Goal: Task Accomplishment & Management: Use online tool/utility

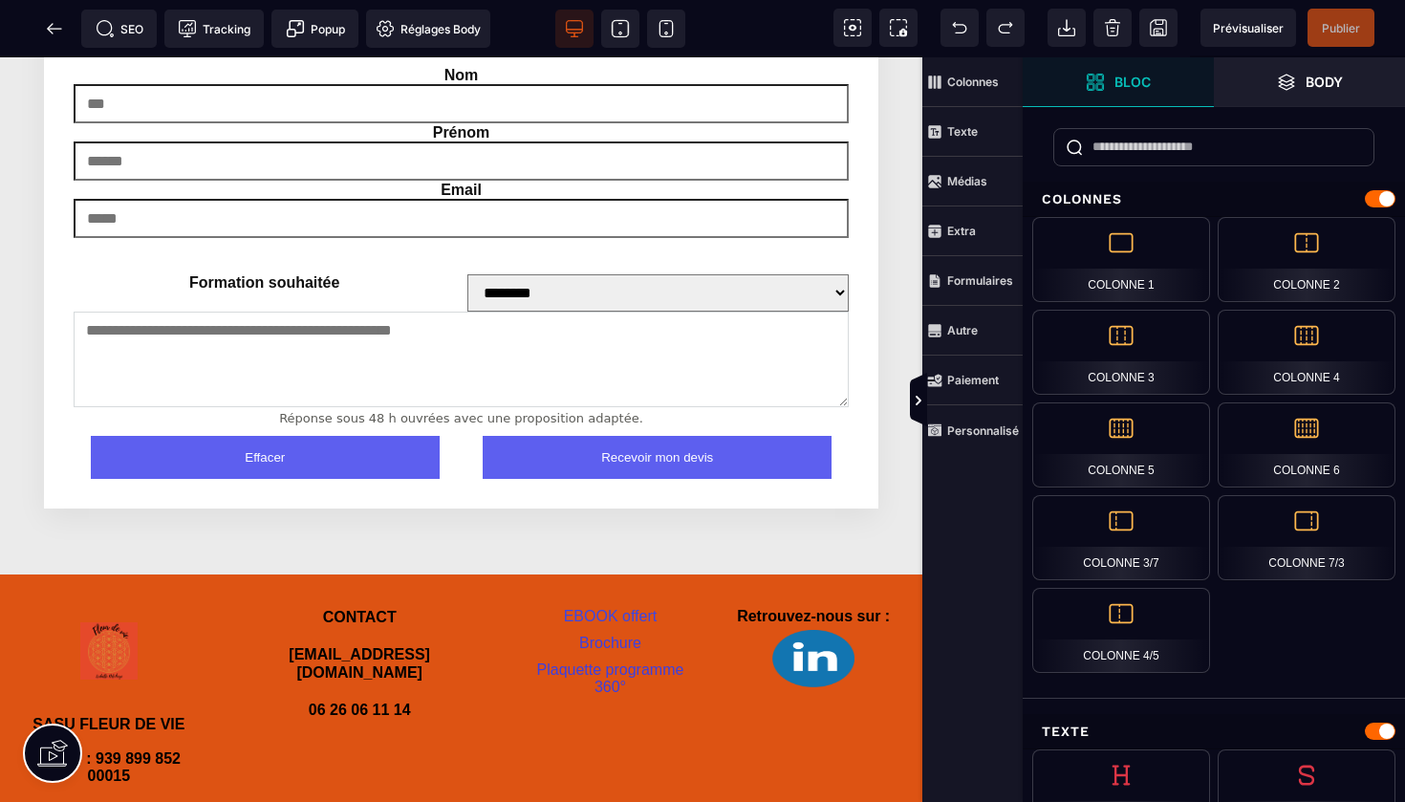
scroll to position [4340, 0]
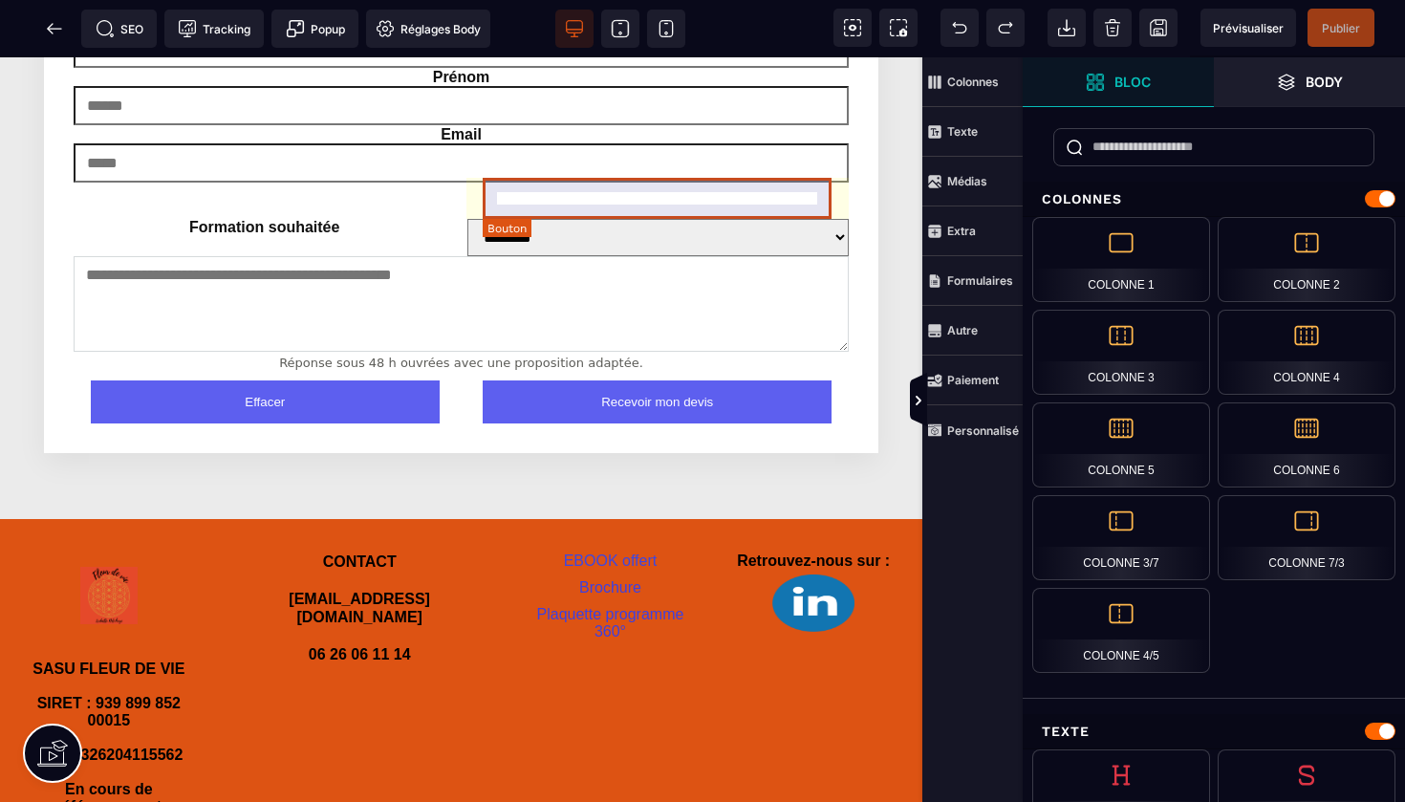
click at [600, 380] on button "Recevoir mon devis" at bounding box center [657, 401] width 349 height 43
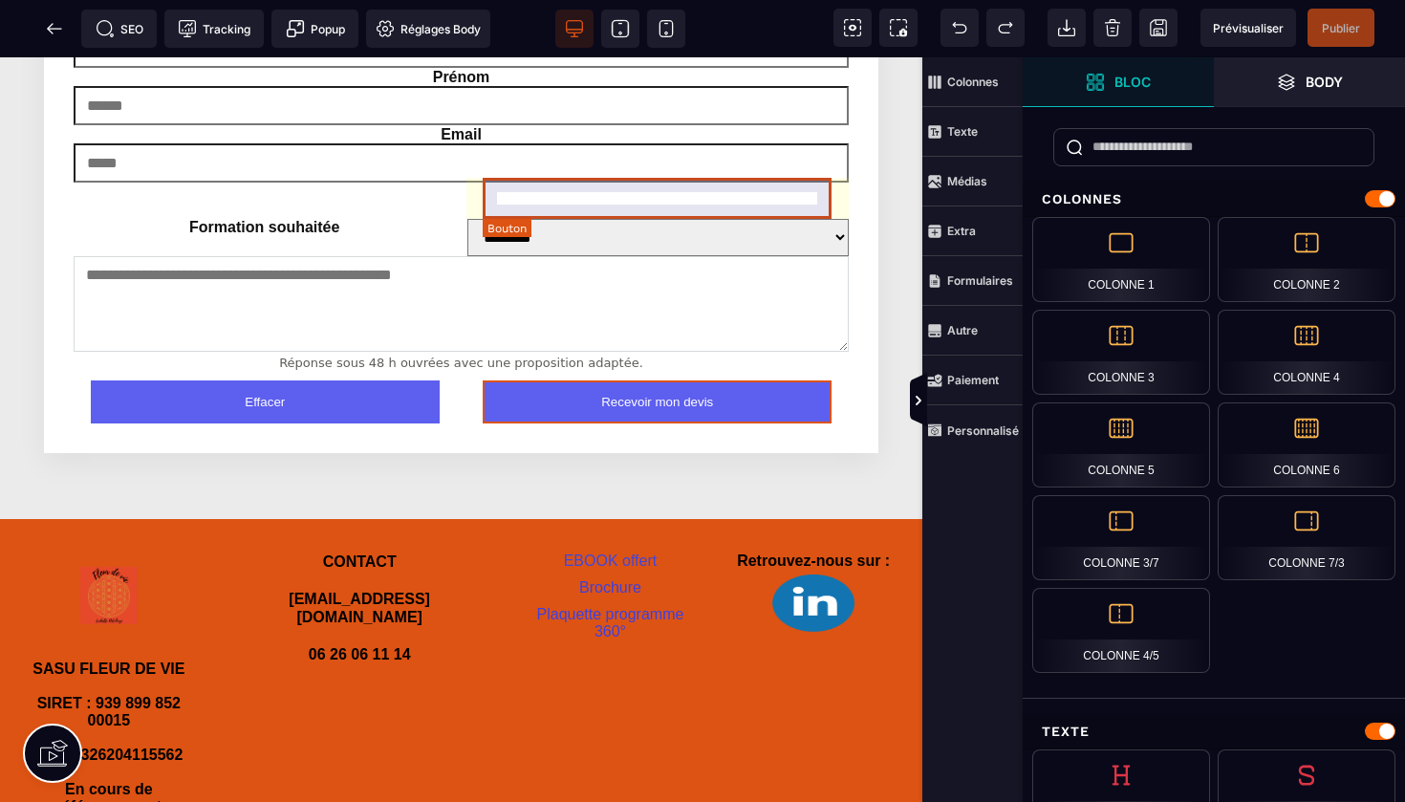
select select "***"
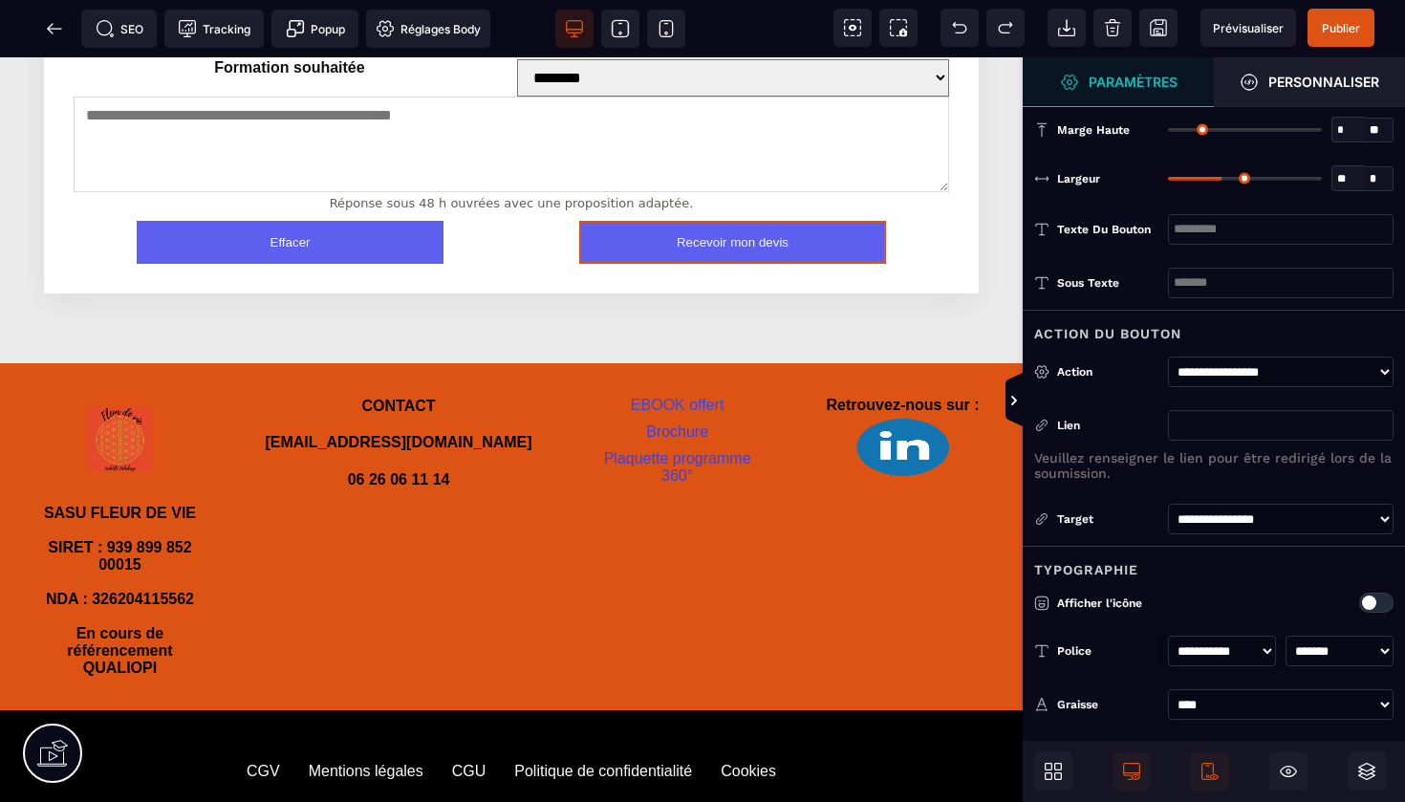
select select "******"
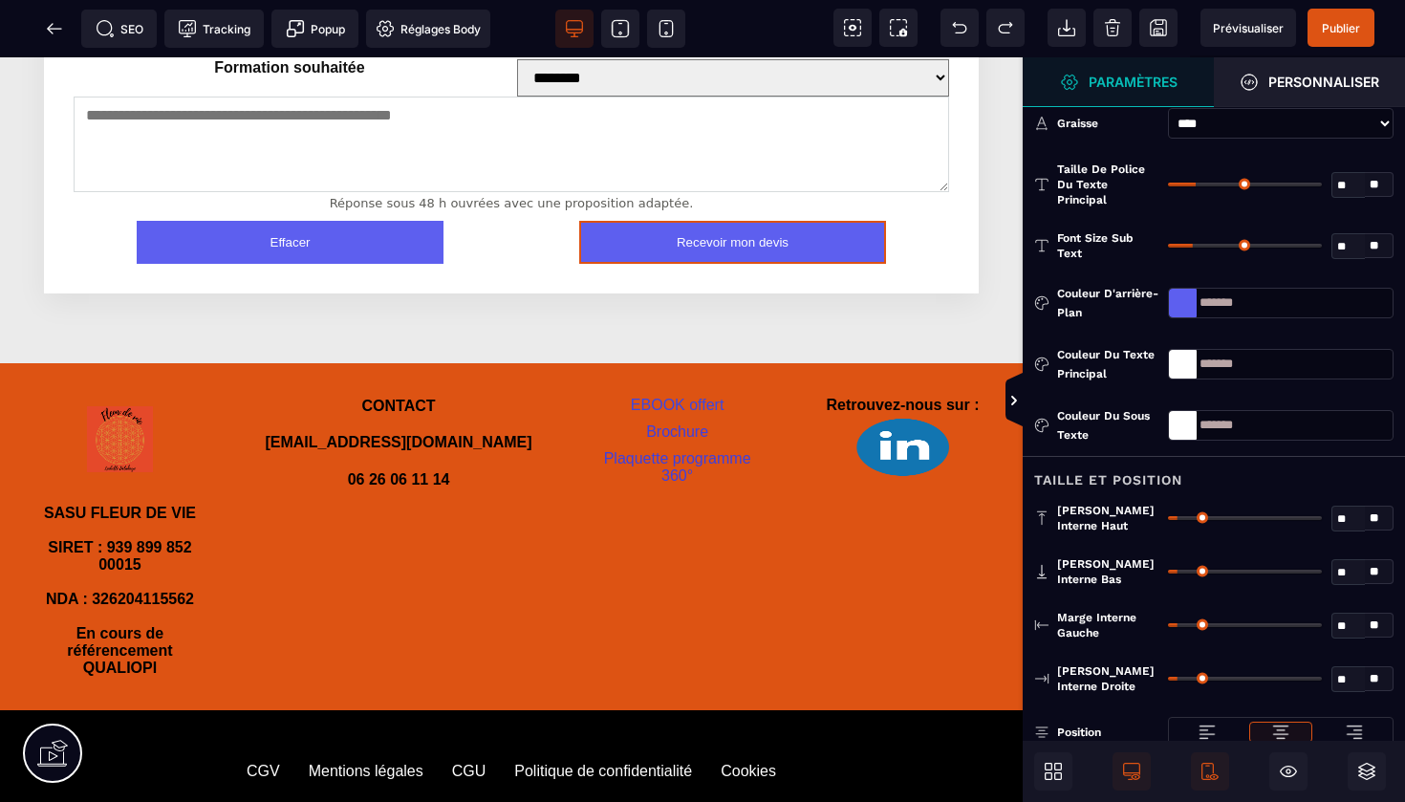
scroll to position [556, 0]
click at [1346, 26] on span "Publier" at bounding box center [1341, 28] width 38 height 14
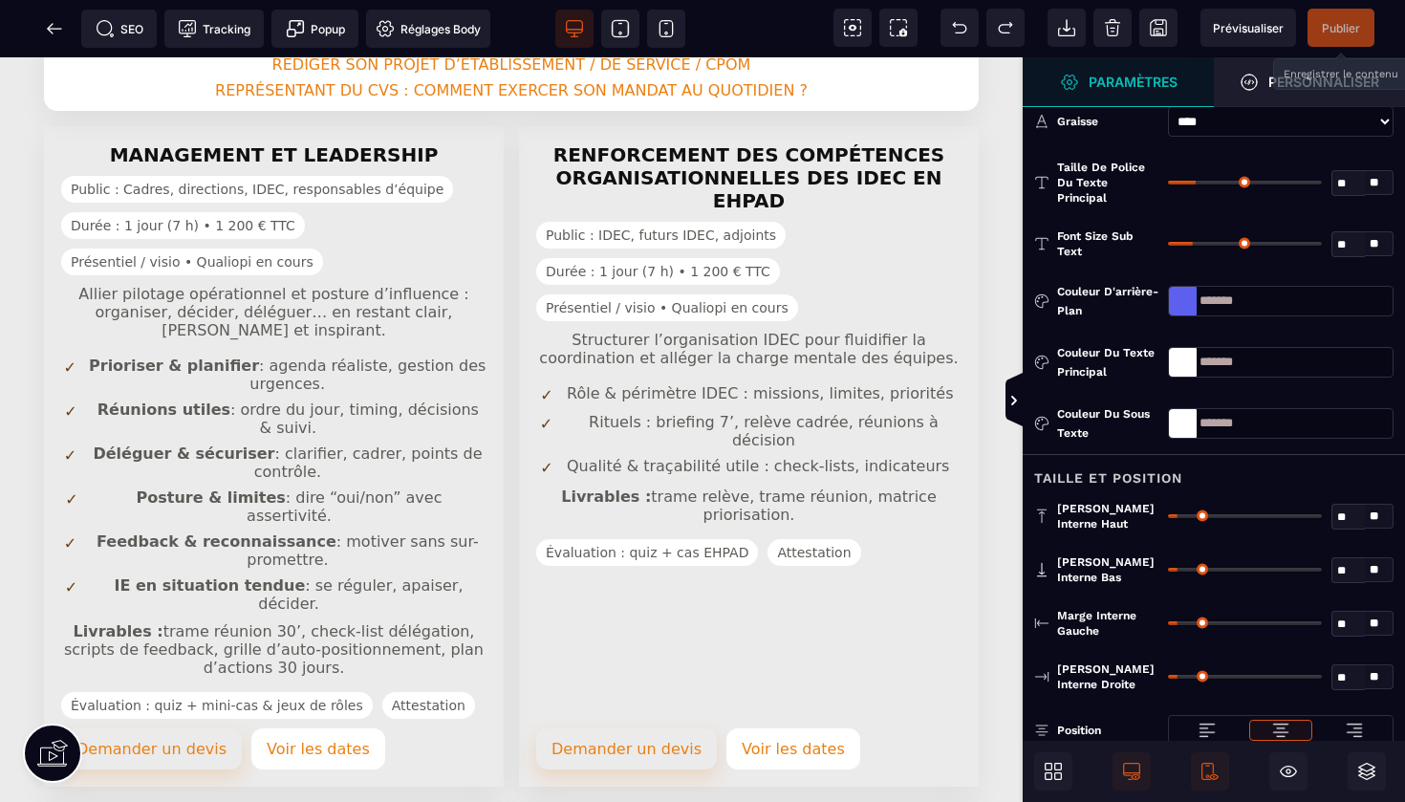
scroll to position [476, 0]
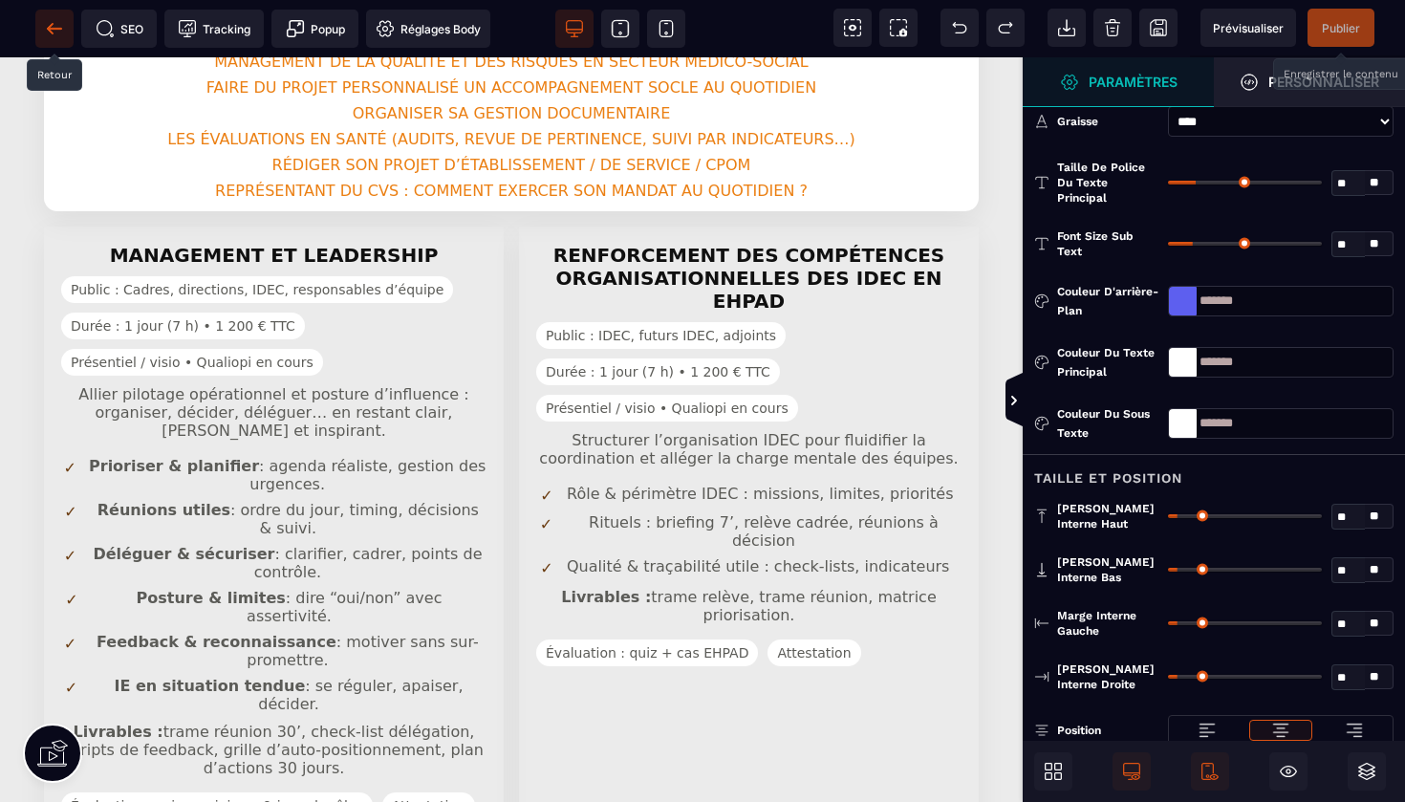
click at [51, 31] on icon at bounding box center [50, 28] width 6 height 11
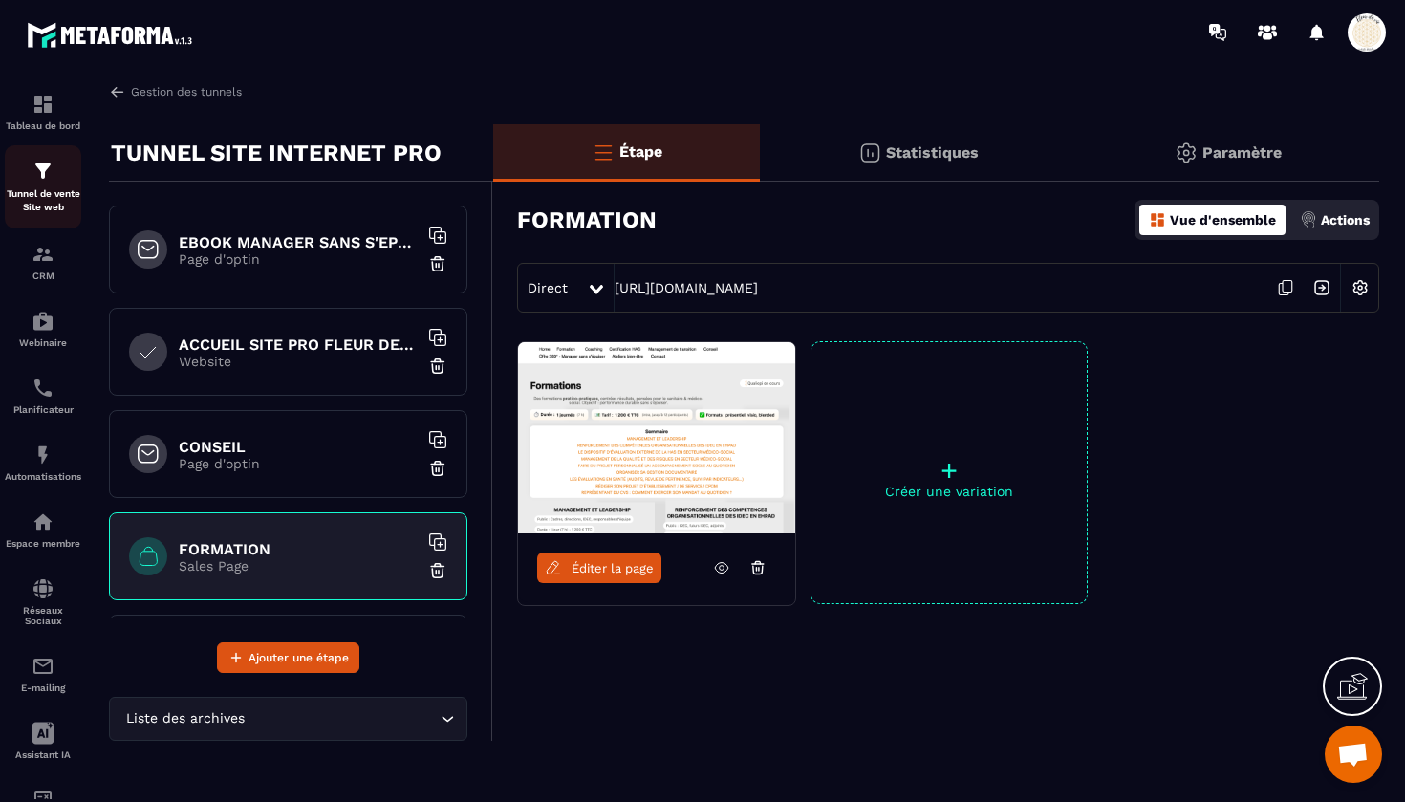
click at [44, 183] on div "Tunnel de vente Site web" at bounding box center [43, 187] width 76 height 54
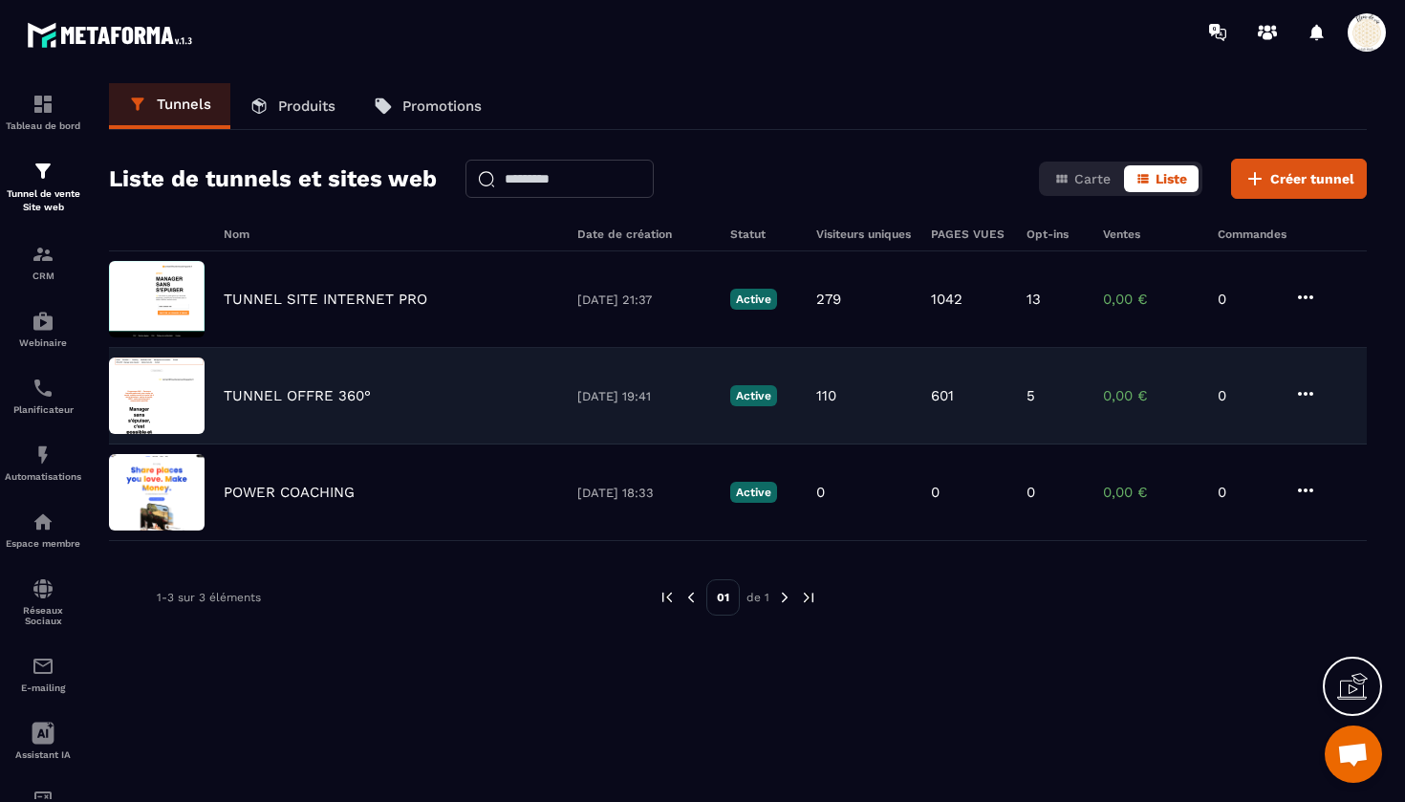
click at [282, 386] on div "TUNNEL OFFRE 360° [DATE] 19:41 Active 110 601 5 0,00 € 0" at bounding box center [738, 396] width 1258 height 97
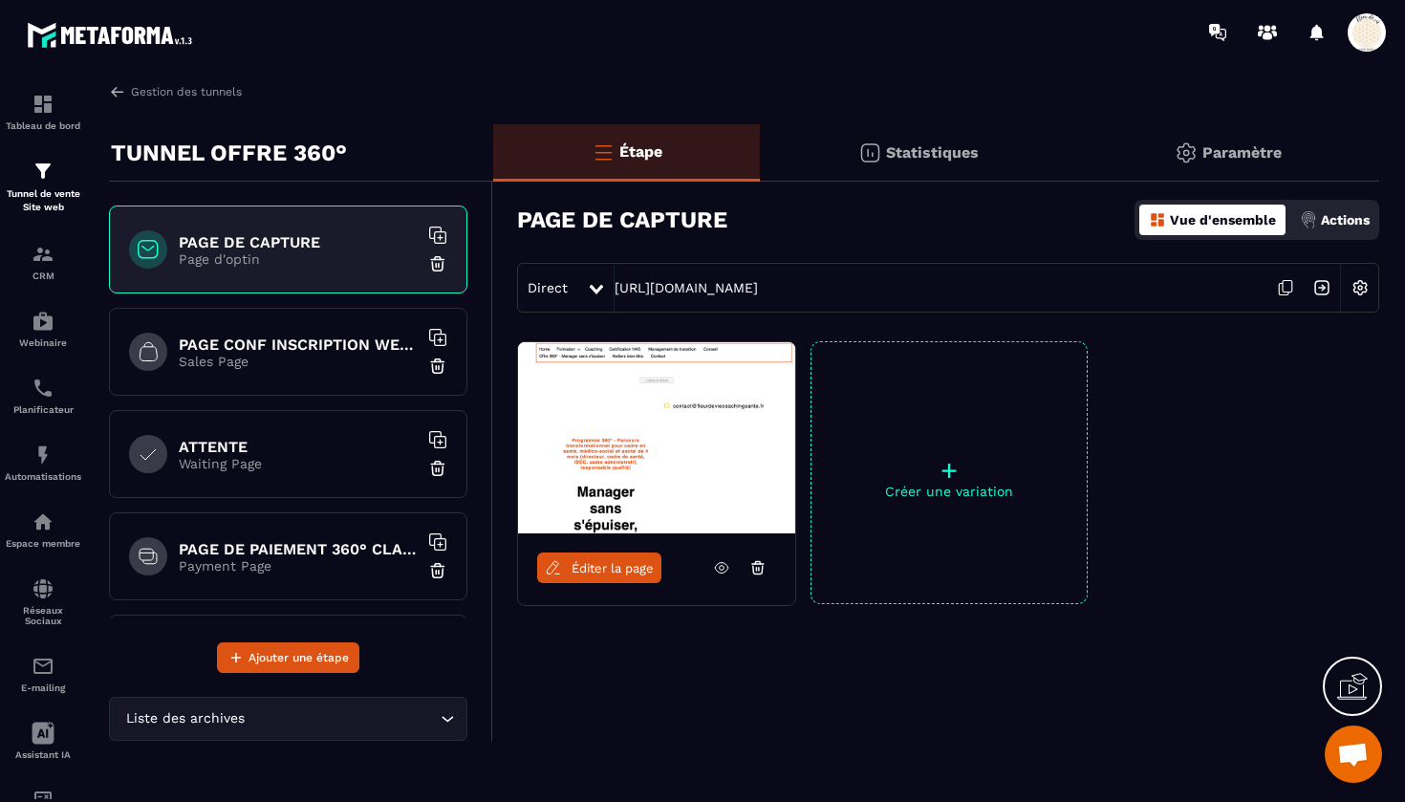
click at [307, 342] on h6 "PAGE CONF INSCRIPTION WEBINAIRE" at bounding box center [298, 344] width 239 height 18
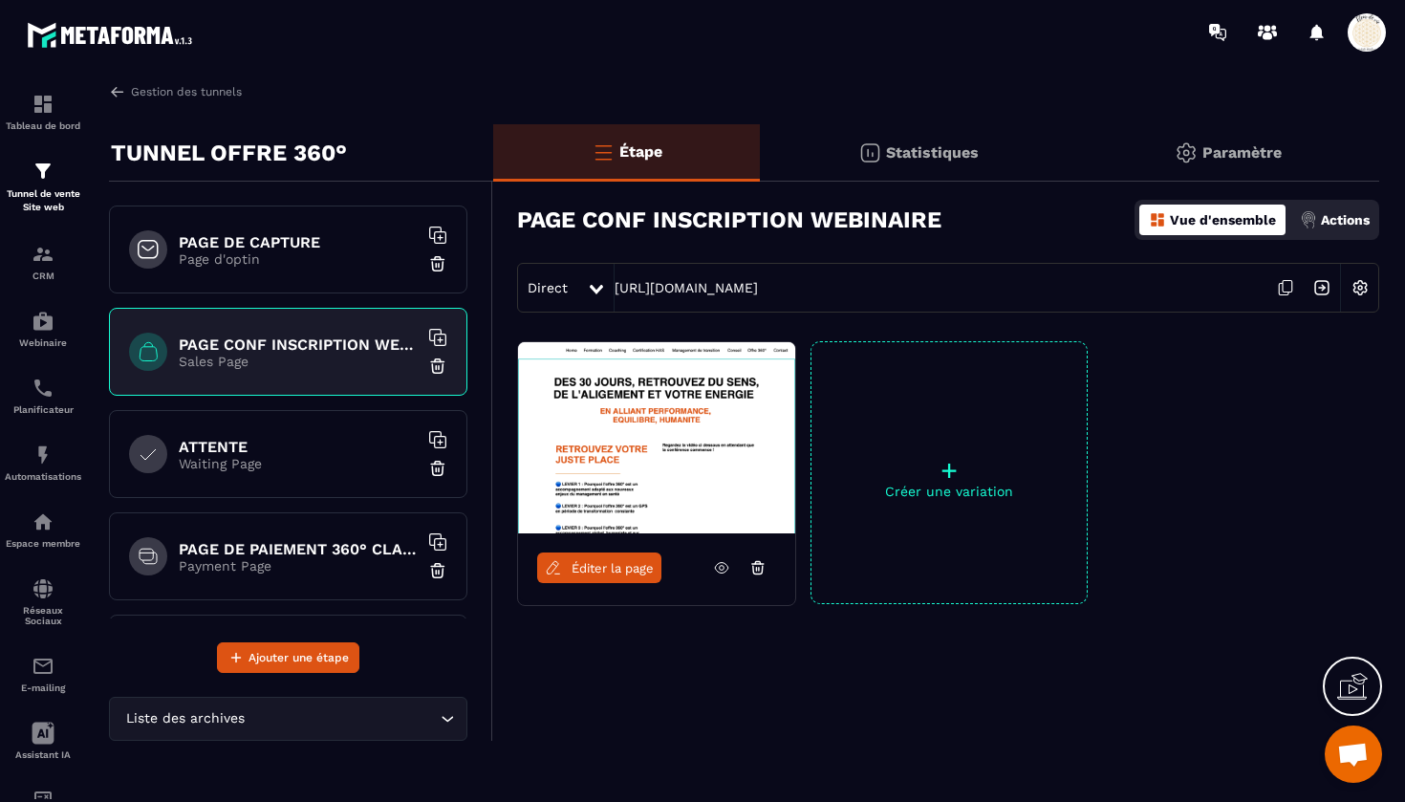
click at [266, 464] on p "Waiting Page" at bounding box center [298, 463] width 239 height 15
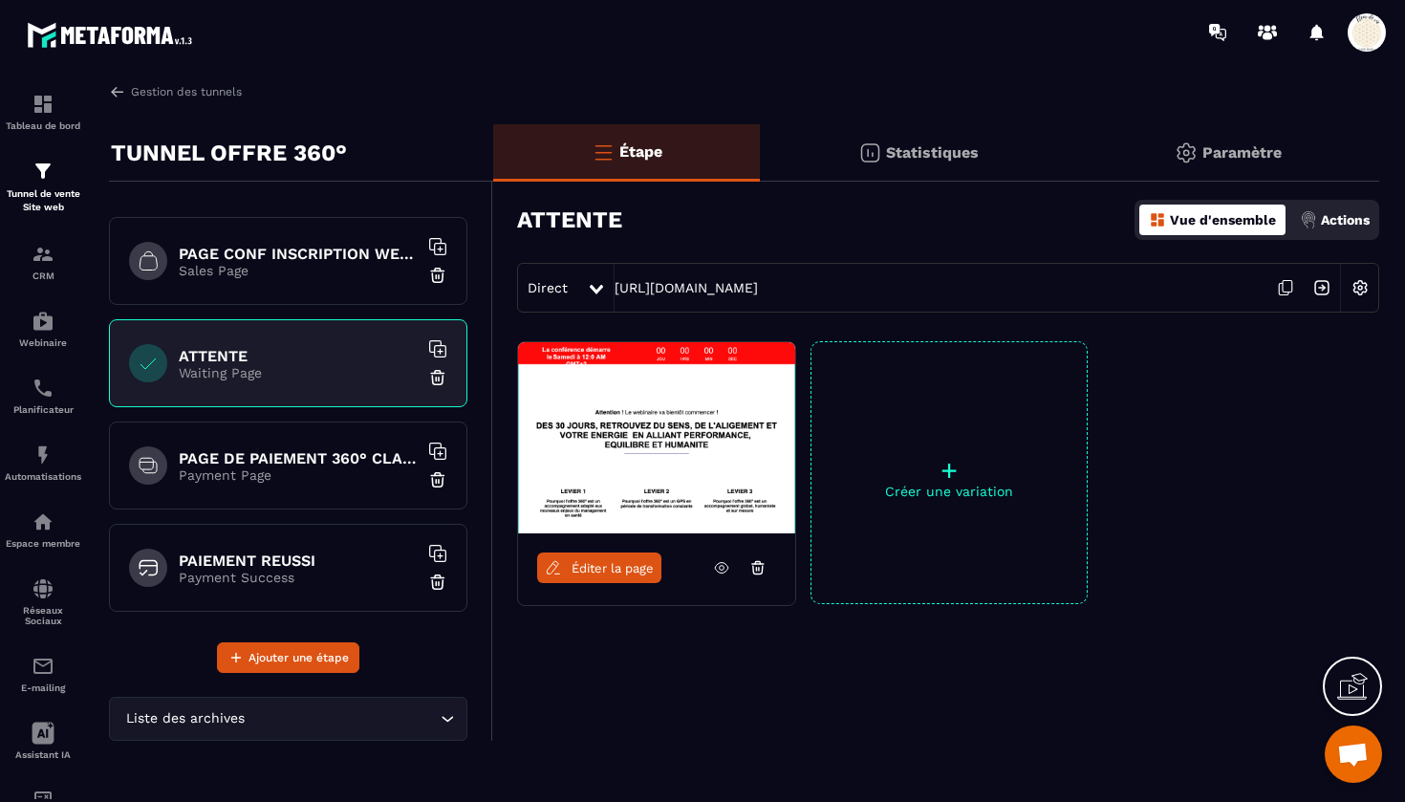
scroll to position [119, 0]
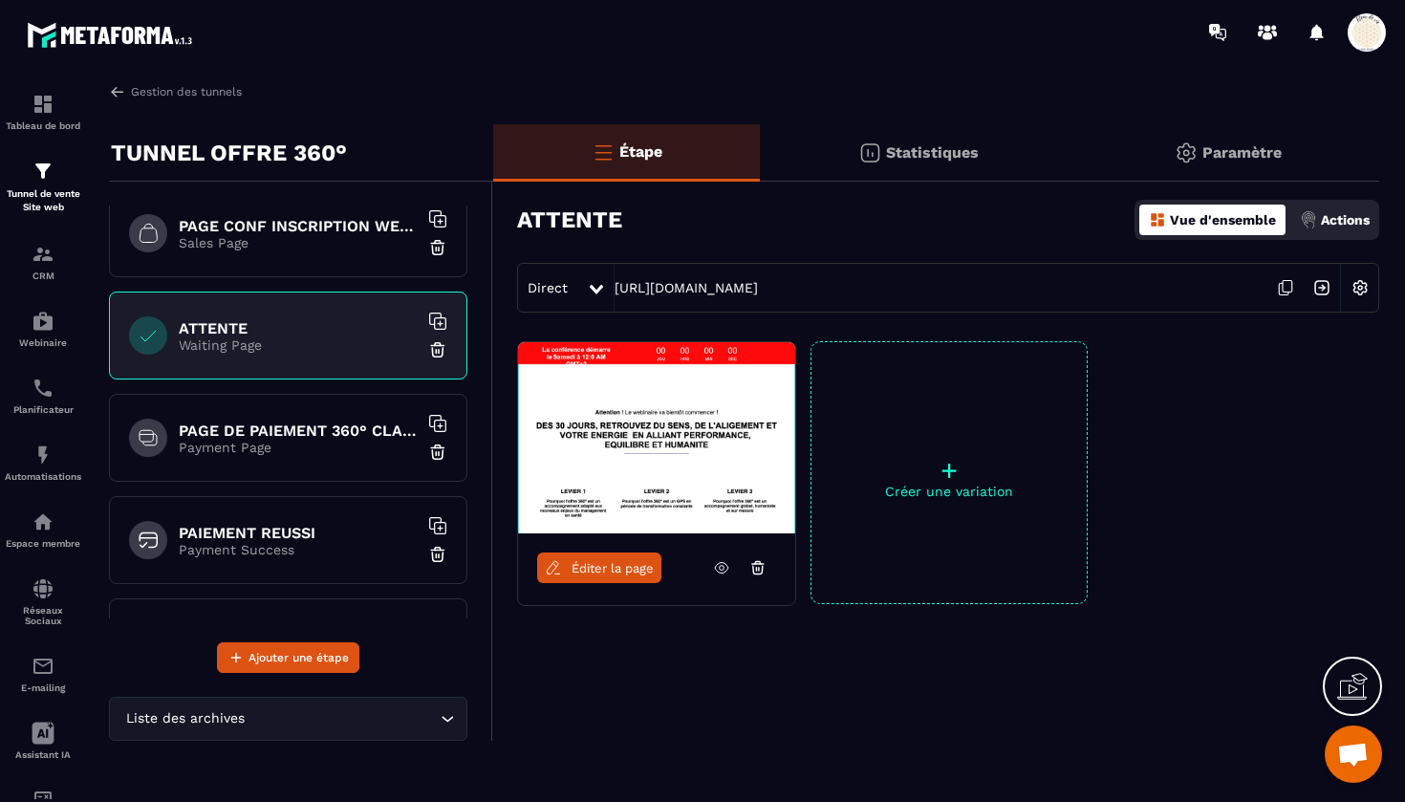
click at [266, 438] on h6 "PAGE DE PAIEMENT 360° CLASSIQUE" at bounding box center [298, 430] width 239 height 18
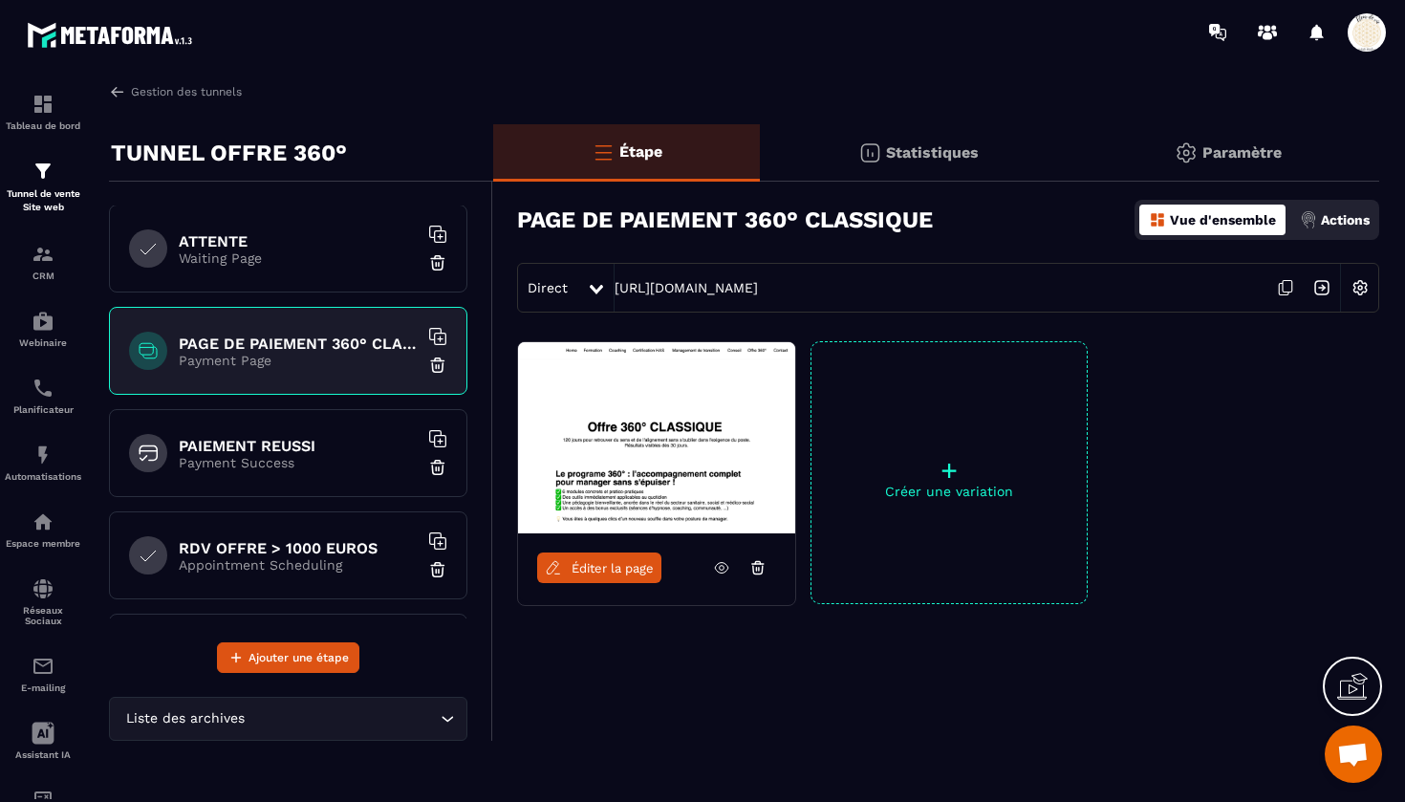
scroll to position [307, 0]
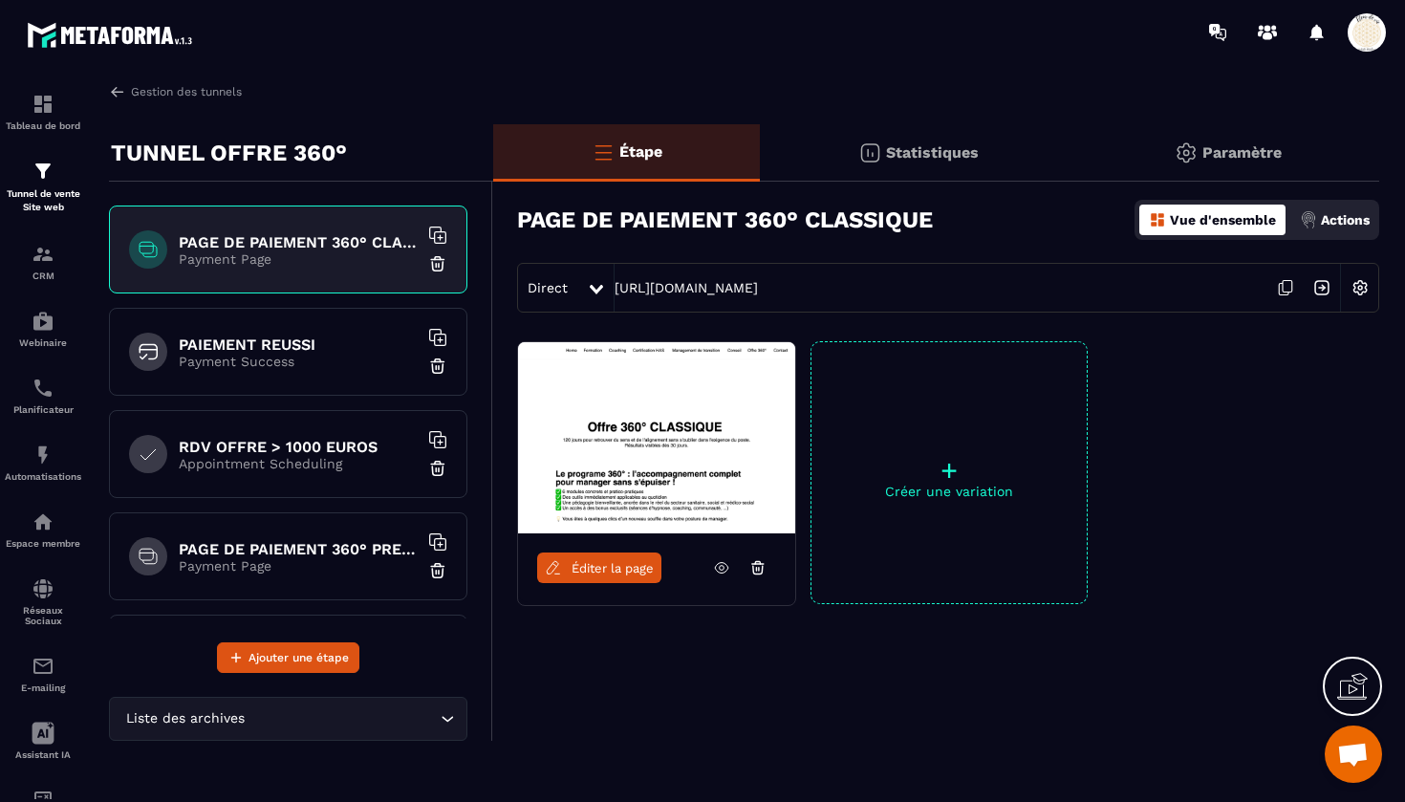
click at [270, 335] on h6 "PAIEMENT REUSSI" at bounding box center [298, 344] width 239 height 18
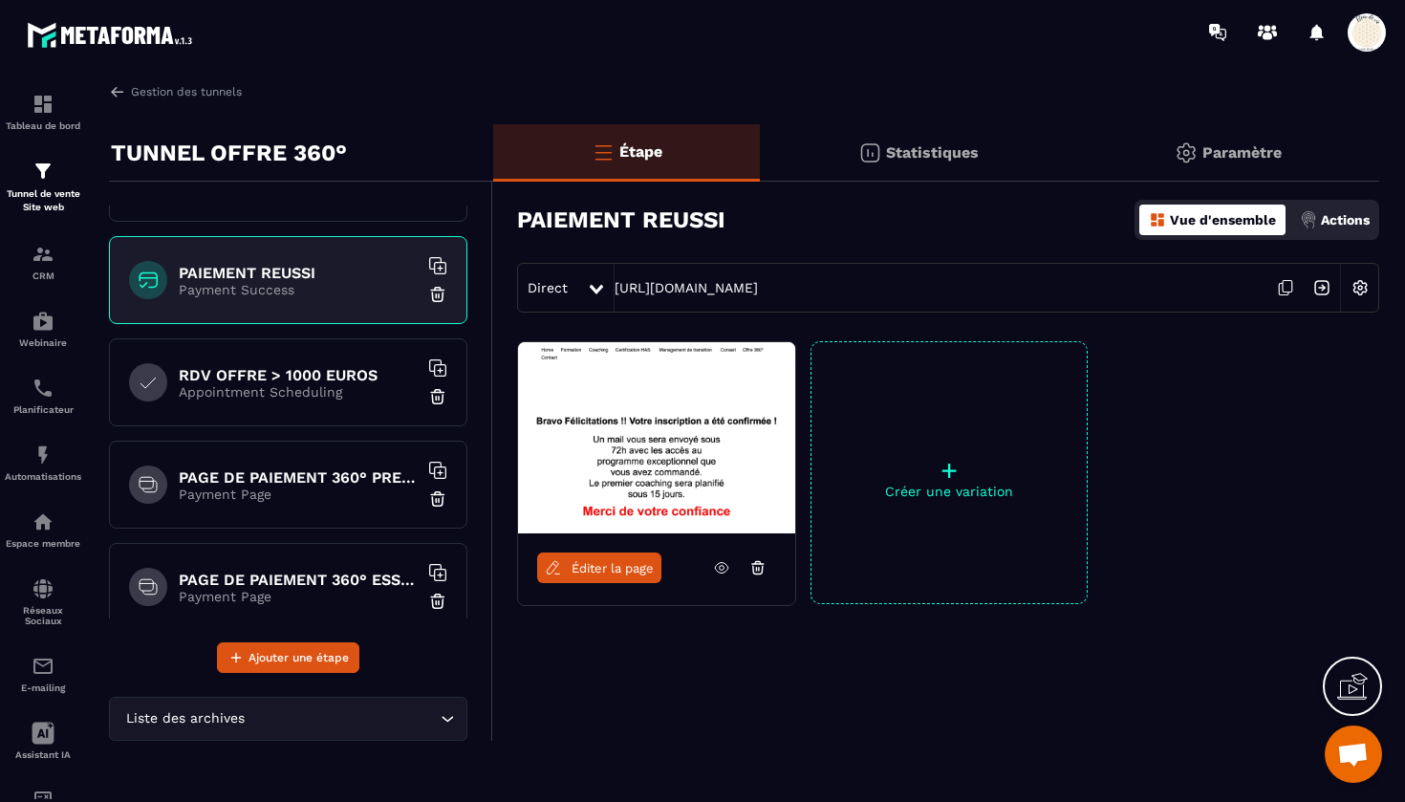
scroll to position [396, 0]
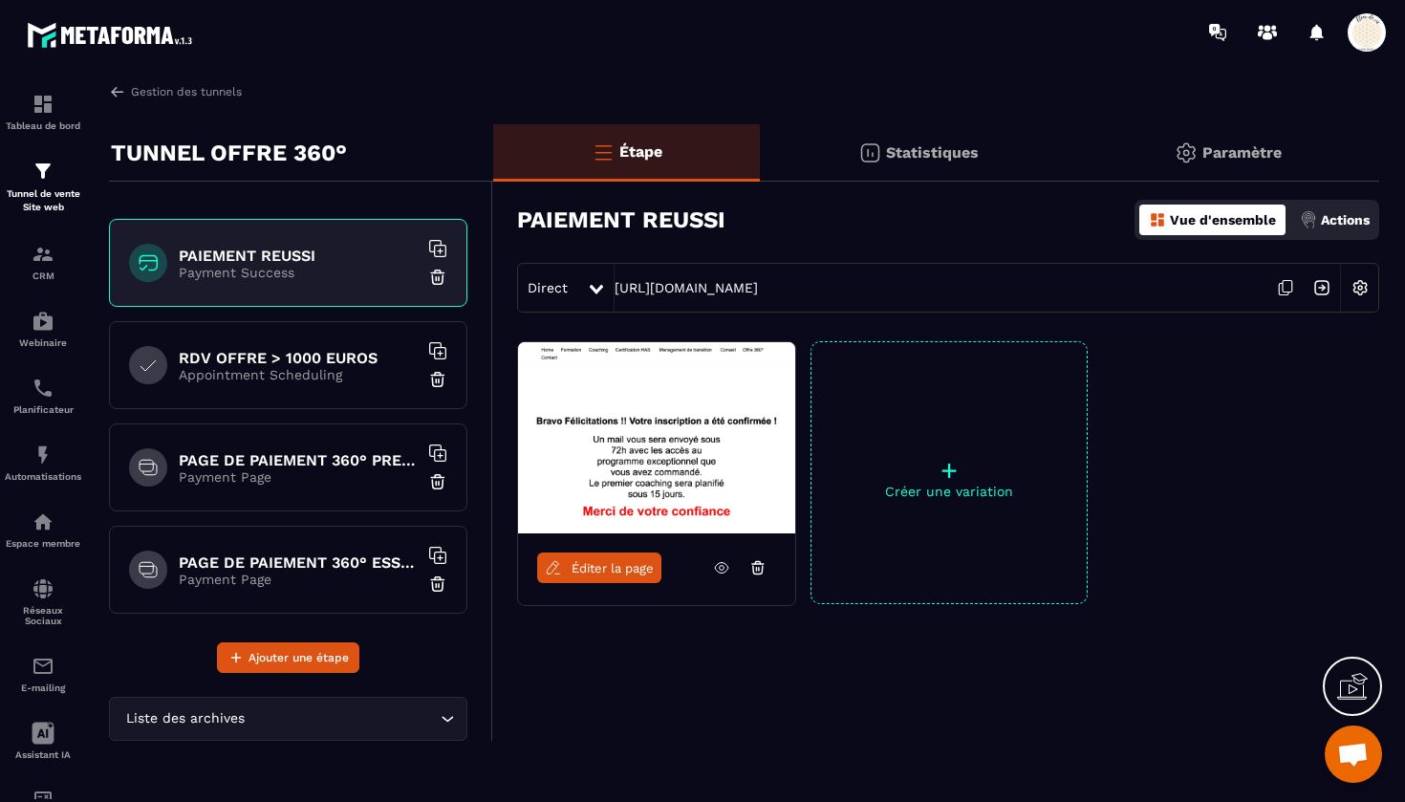
click at [305, 351] on h6 "RDV OFFRE > 1000 EUROS" at bounding box center [298, 358] width 239 height 18
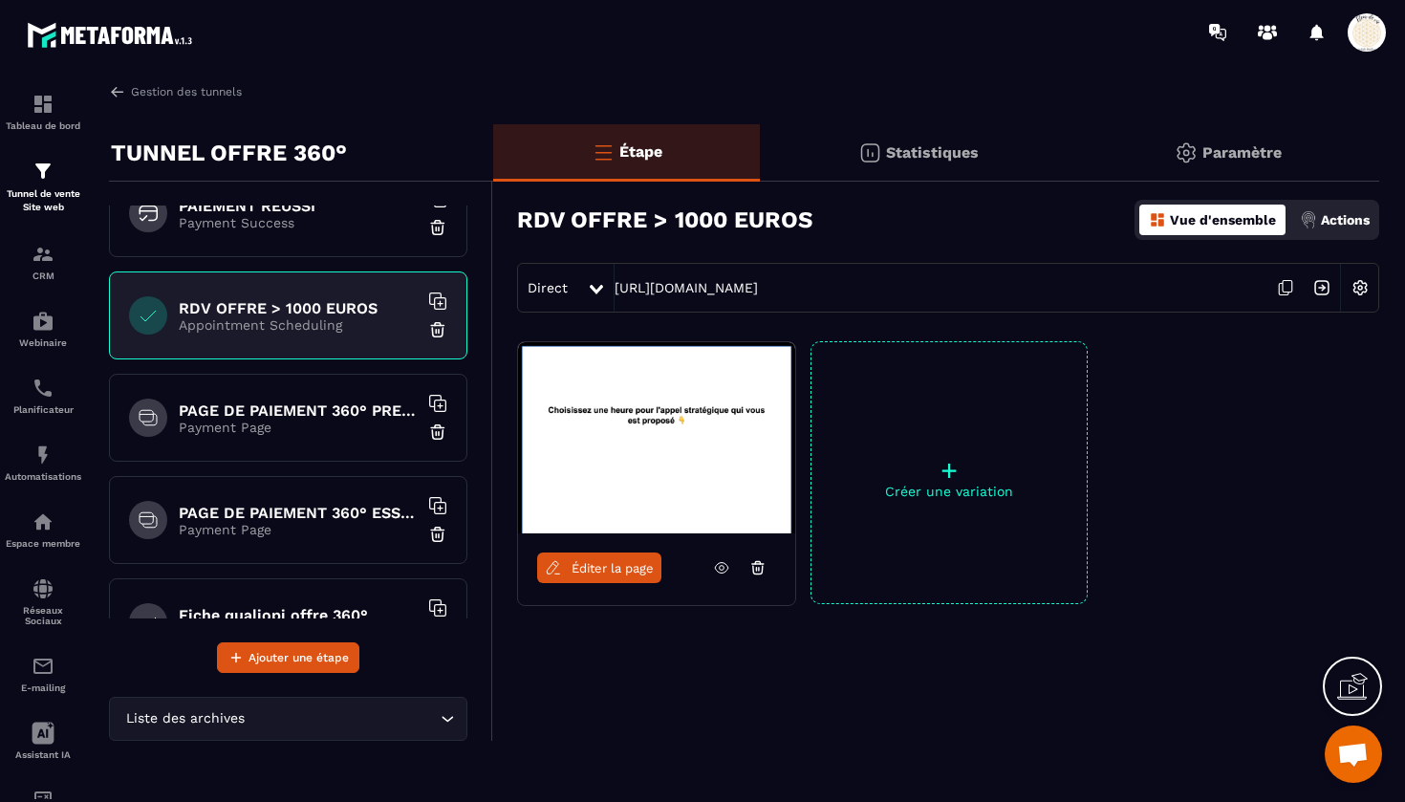
scroll to position [448, 0]
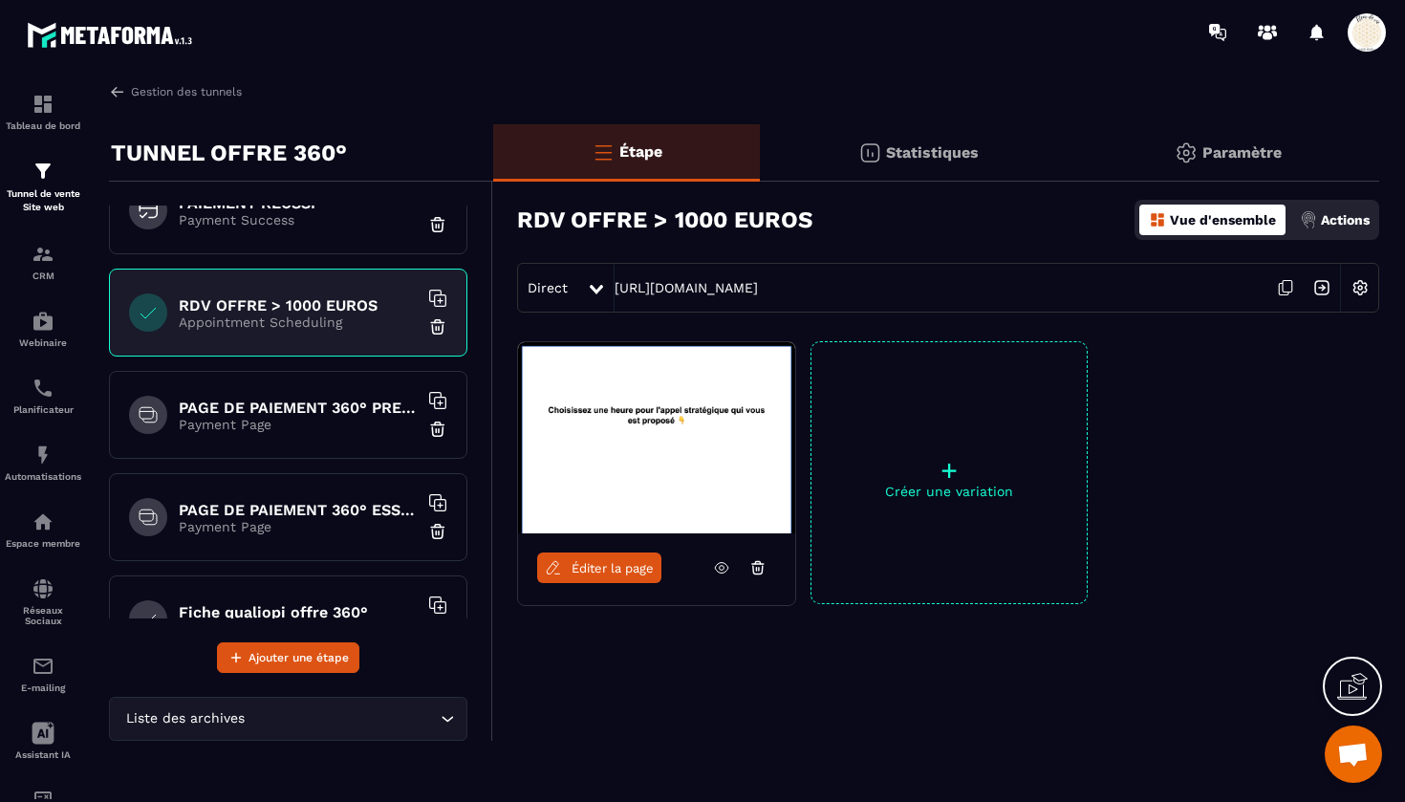
click at [282, 407] on h6 "PAGE DE PAIEMENT 360° PREMIUM" at bounding box center [298, 408] width 239 height 18
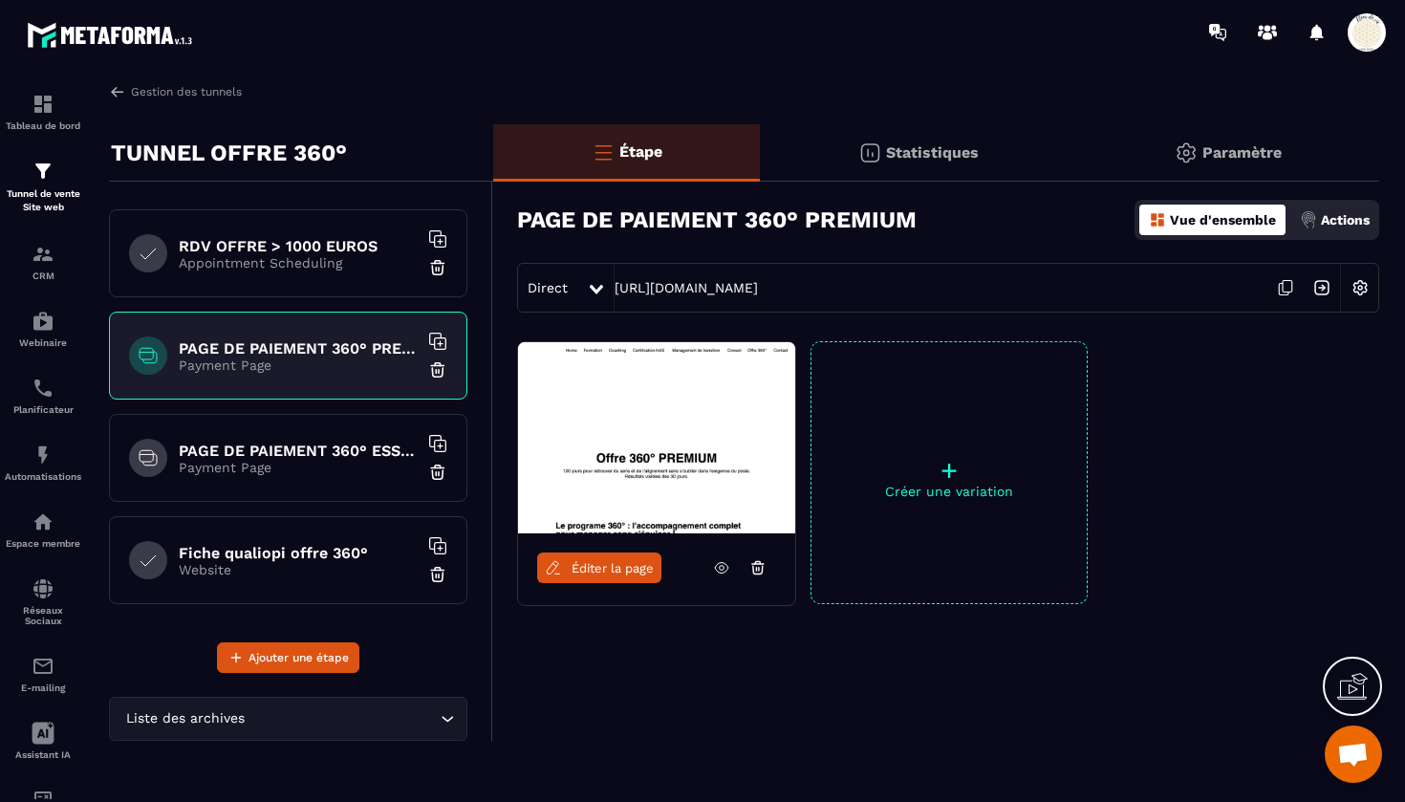
scroll to position [507, 0]
click at [283, 448] on h6 "PAGE DE PAIEMENT 360° ESSENTIEL" at bounding box center [298, 451] width 239 height 18
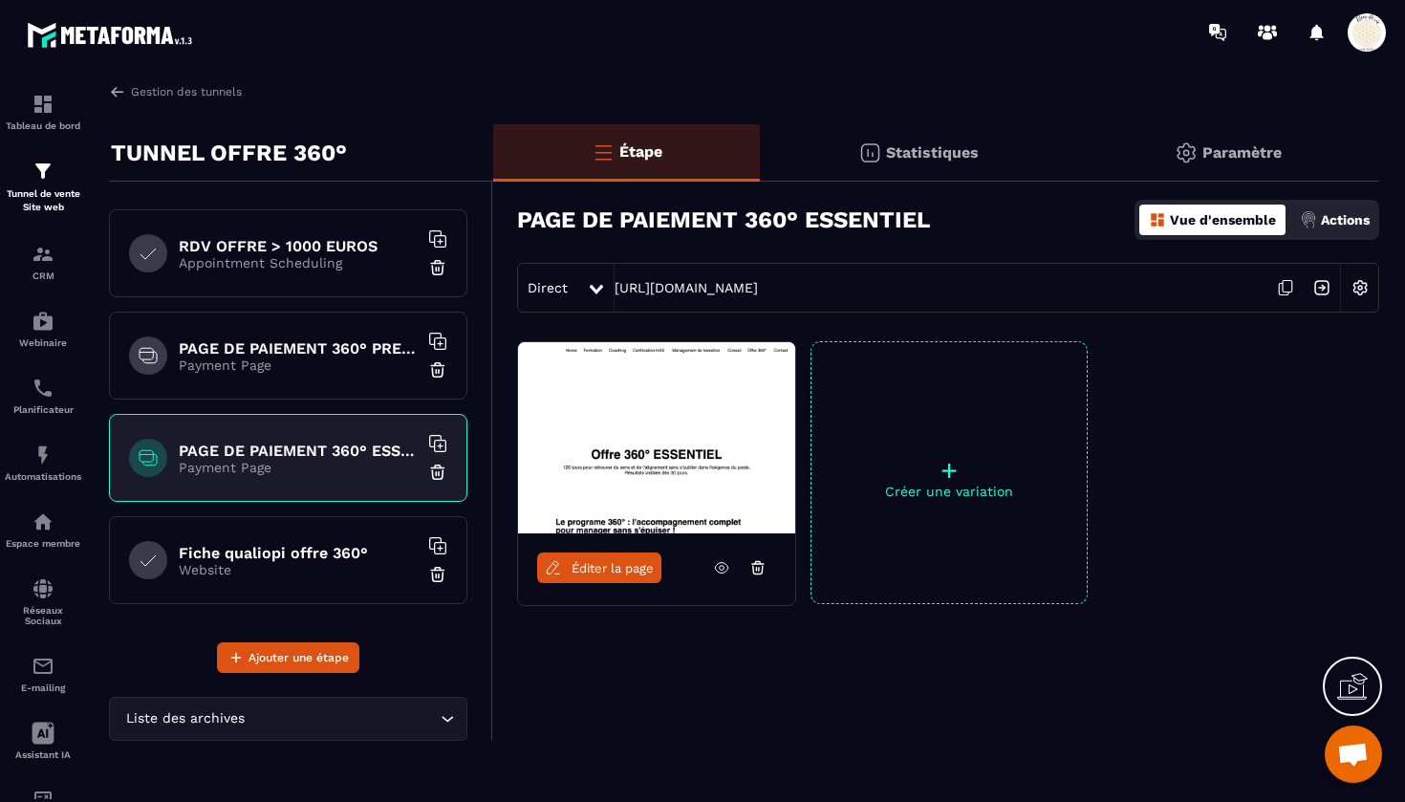
click at [267, 551] on h6 "Fiche qualiopi offre 360°" at bounding box center [298, 553] width 239 height 18
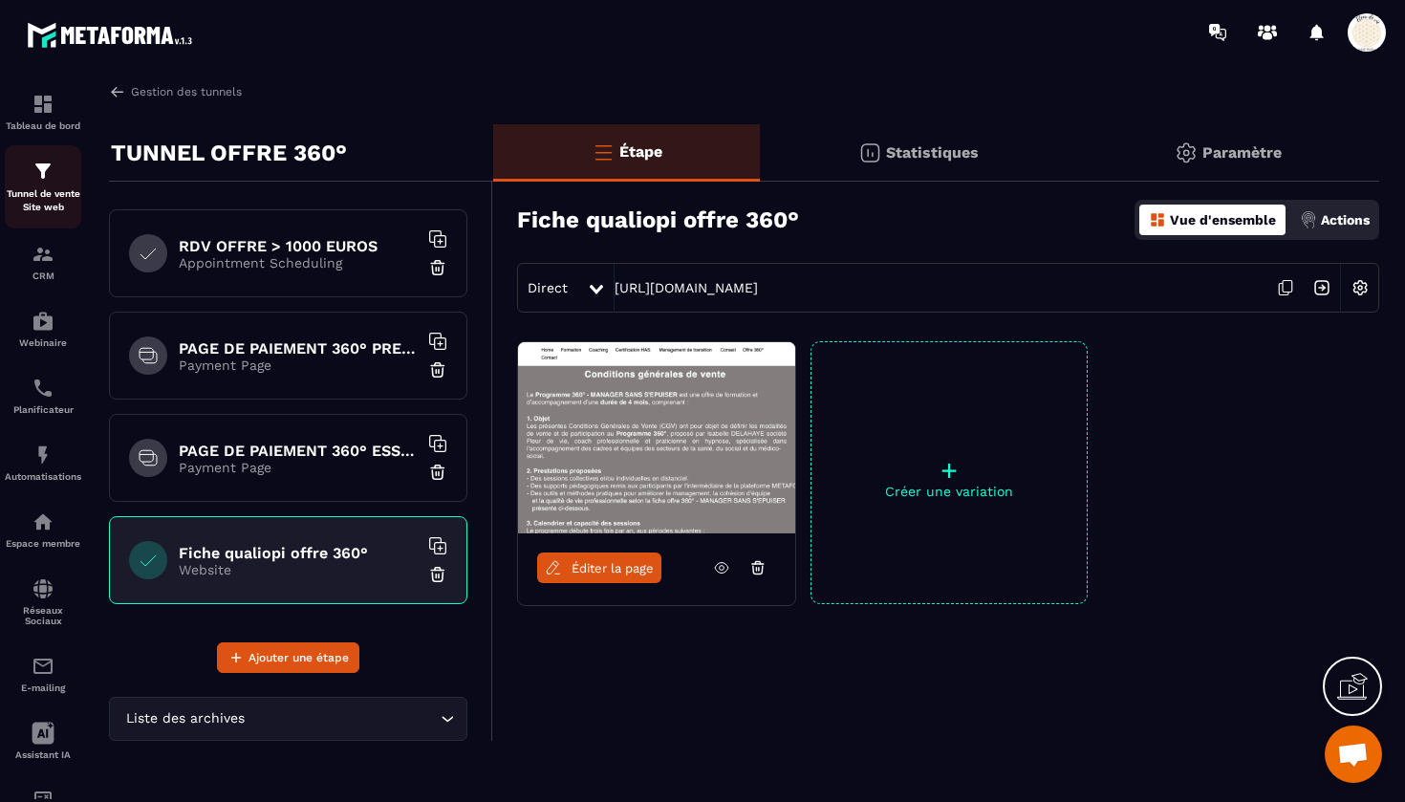
click at [42, 194] on p "Tunnel de vente Site web" at bounding box center [43, 200] width 76 height 27
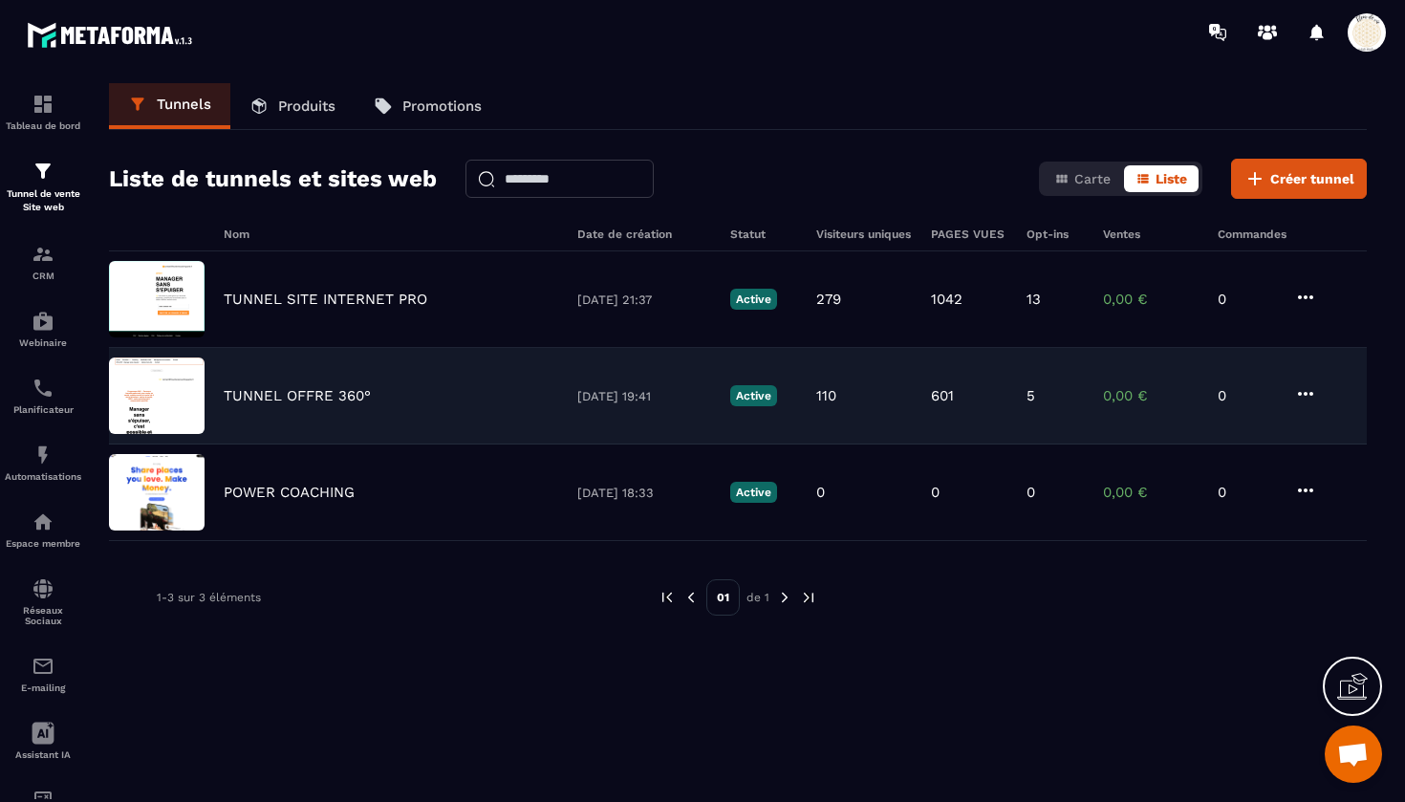
click at [310, 400] on p "TUNNEL OFFRE 360°" at bounding box center [297, 395] width 147 height 17
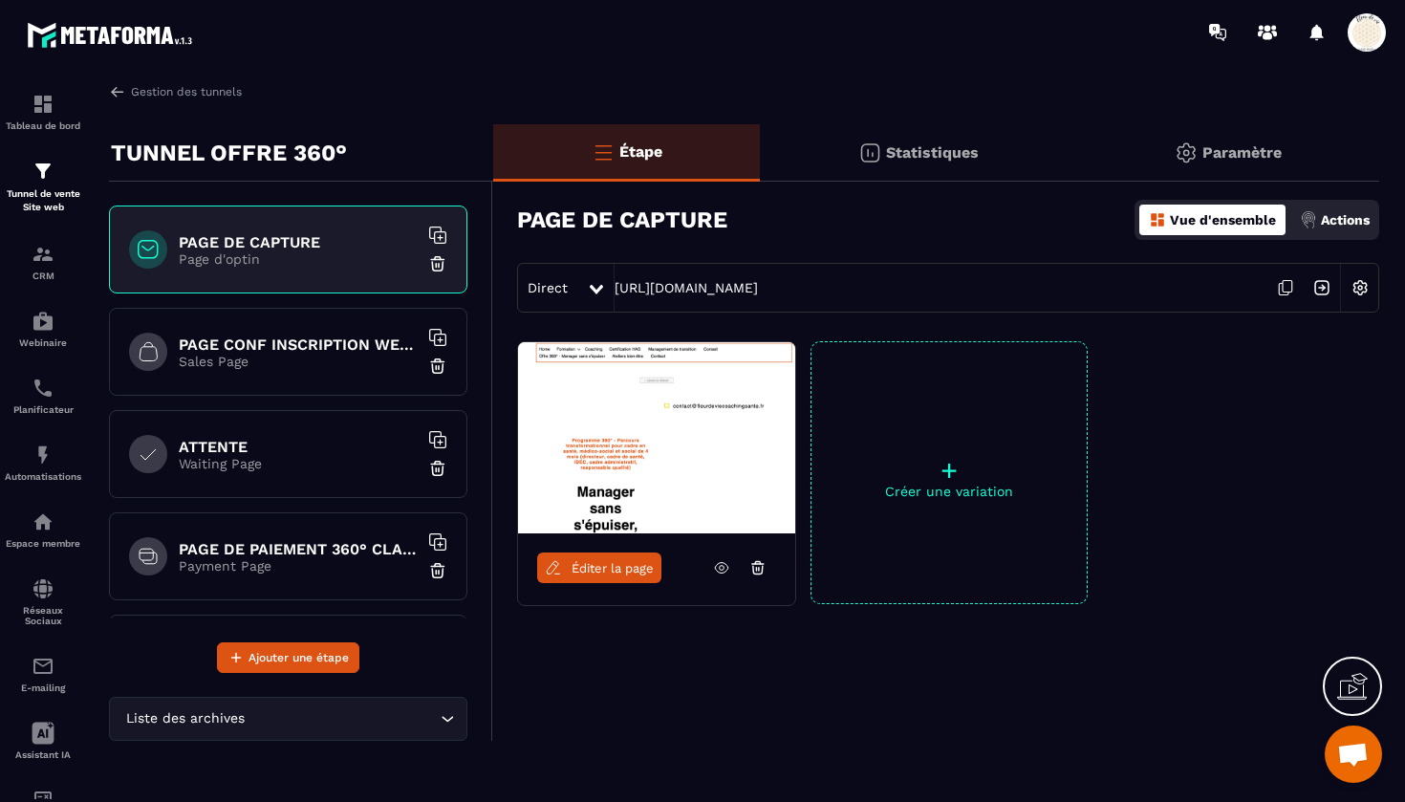
click at [1358, 736] on span "Ouvrir le chat" at bounding box center [1353, 753] width 57 height 57
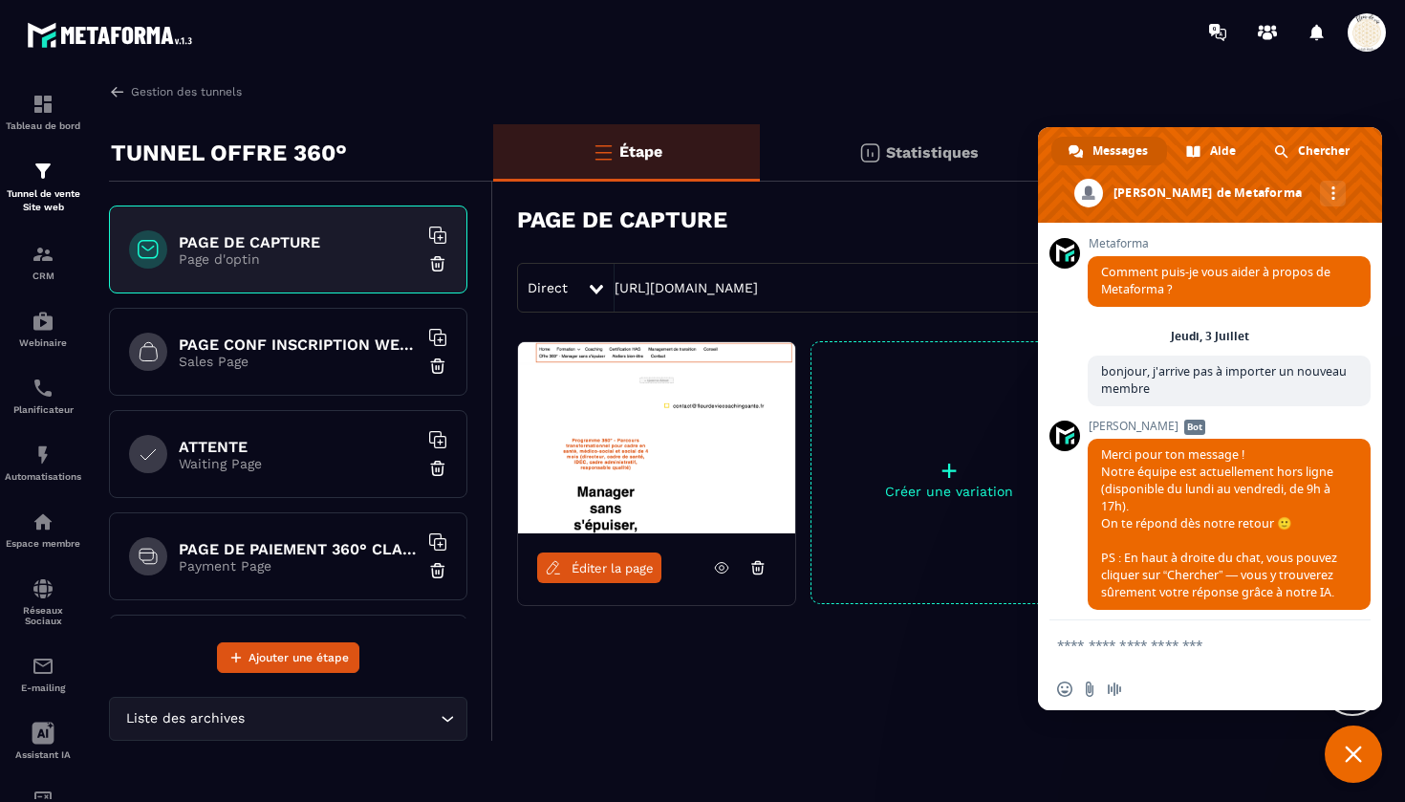
scroll to position [17532, 0]
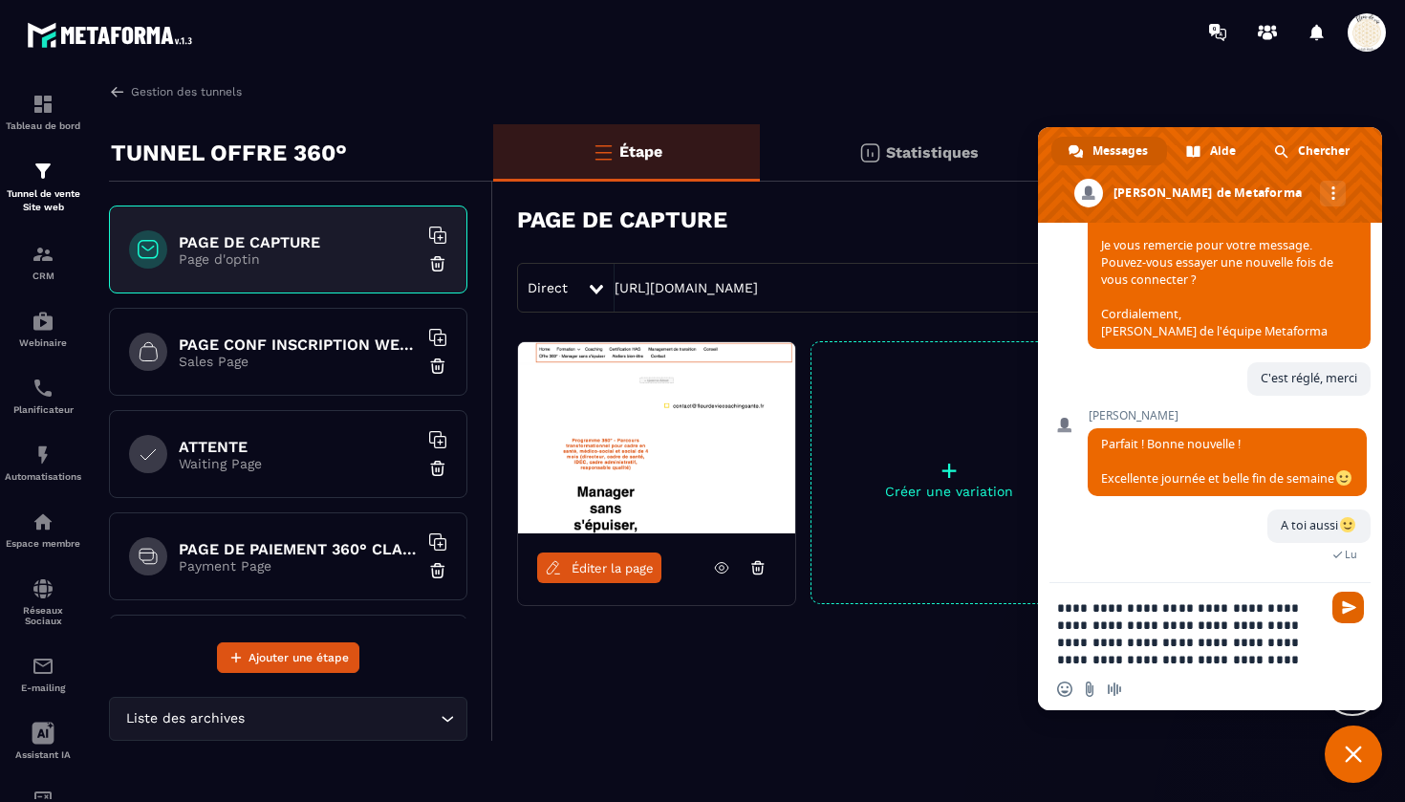
type textarea "**********"
click at [1345, 602] on span "Envoyer" at bounding box center [1349, 607] width 14 height 14
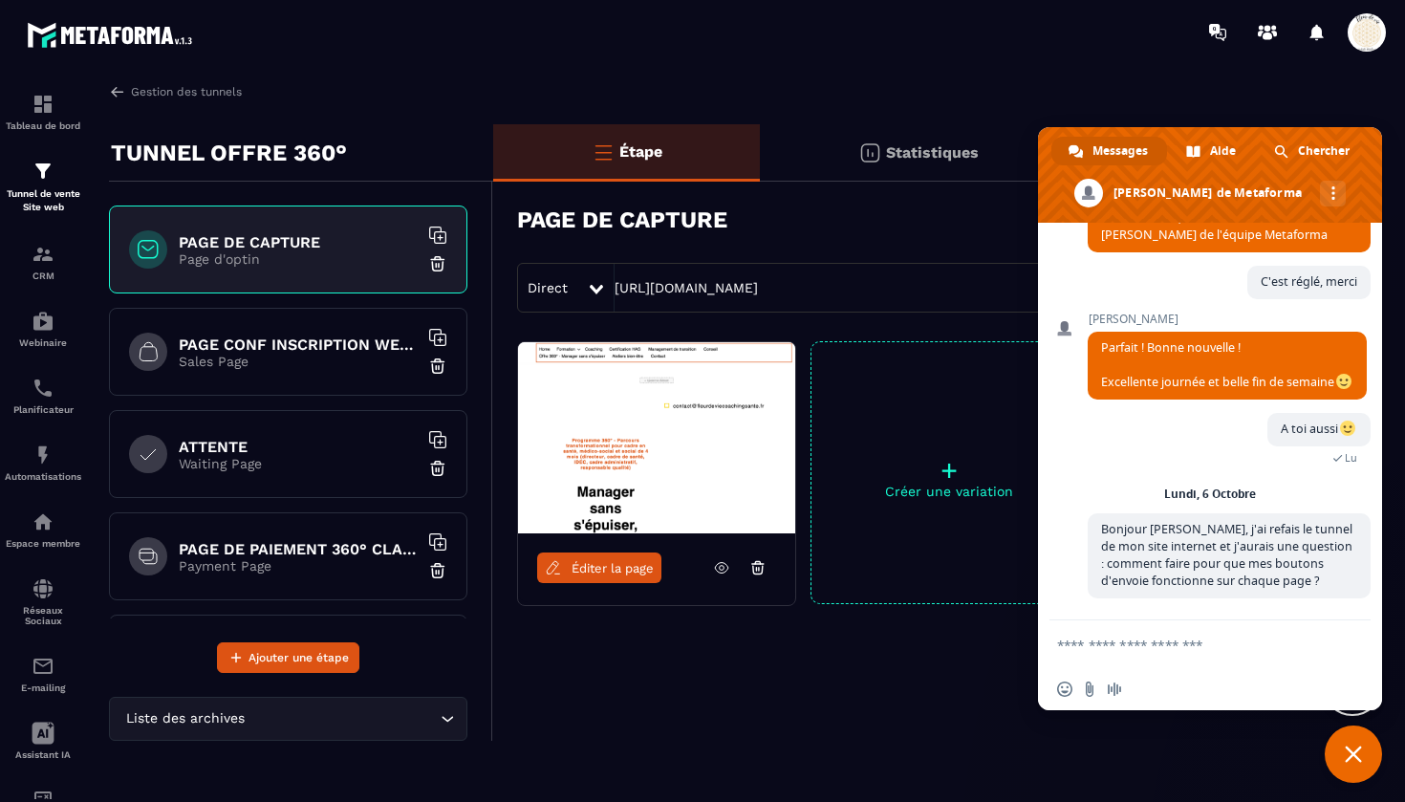
scroll to position [17868, 0]
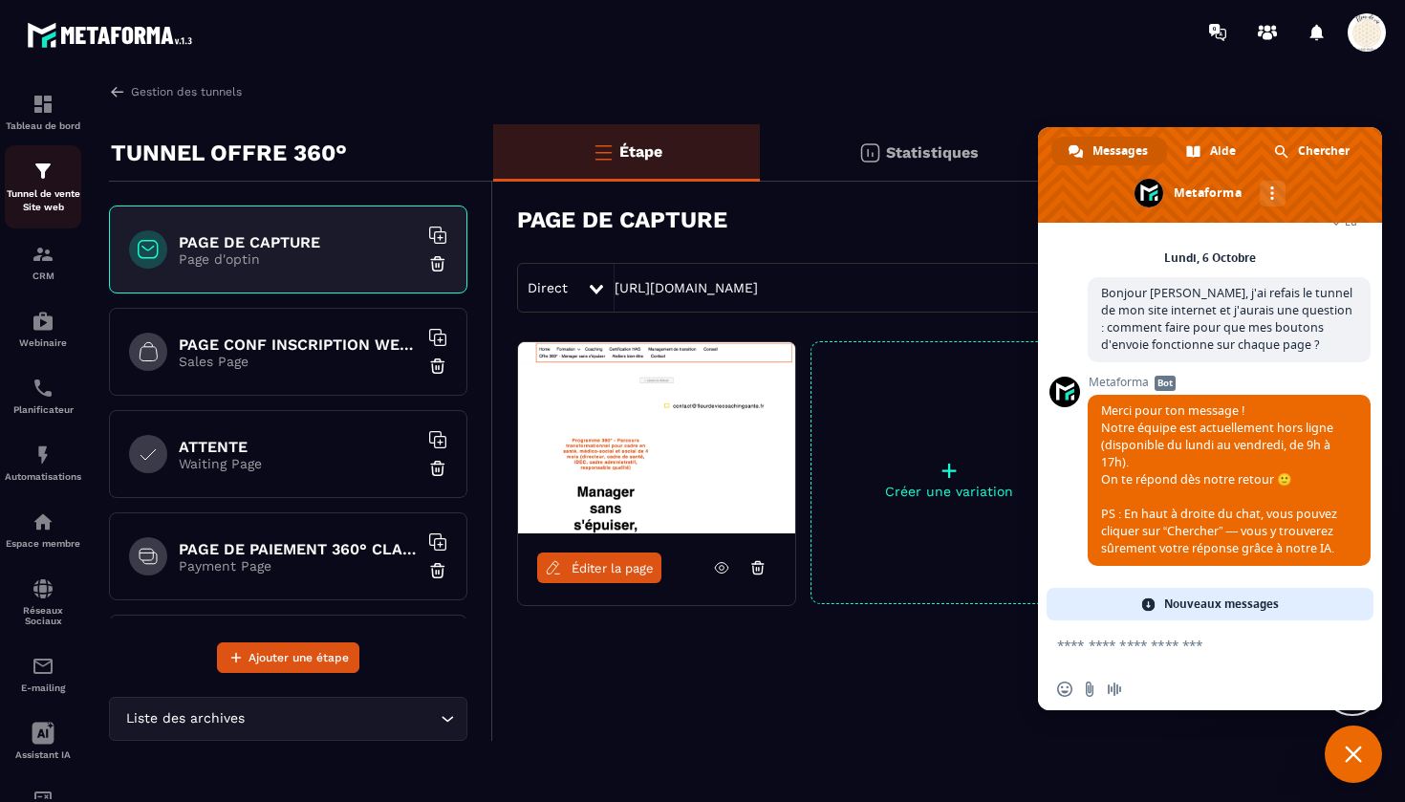
click at [40, 188] on p "Tunnel de vente Site web" at bounding box center [43, 200] width 76 height 27
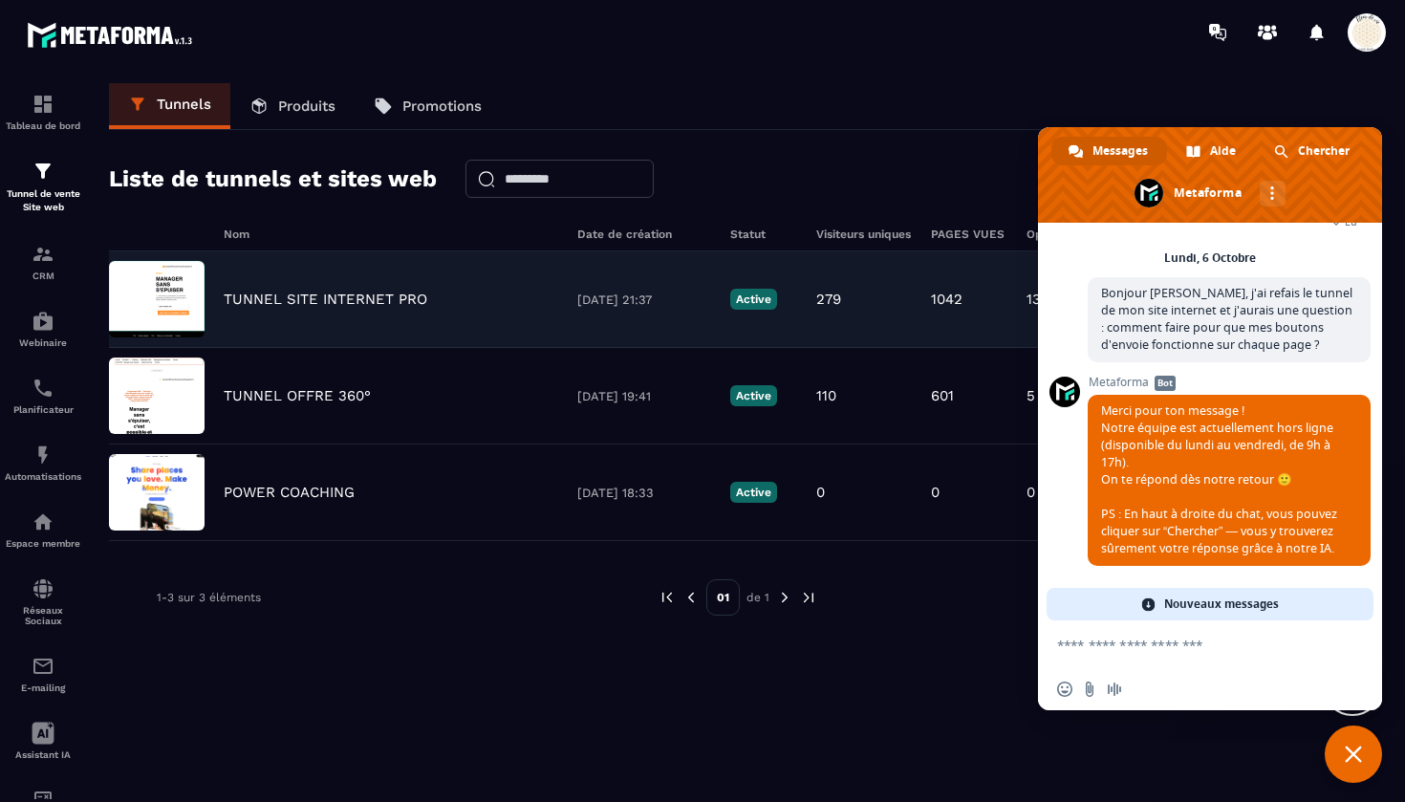
click at [326, 293] on p "TUNNEL SITE INTERNET PRO" at bounding box center [326, 299] width 204 height 17
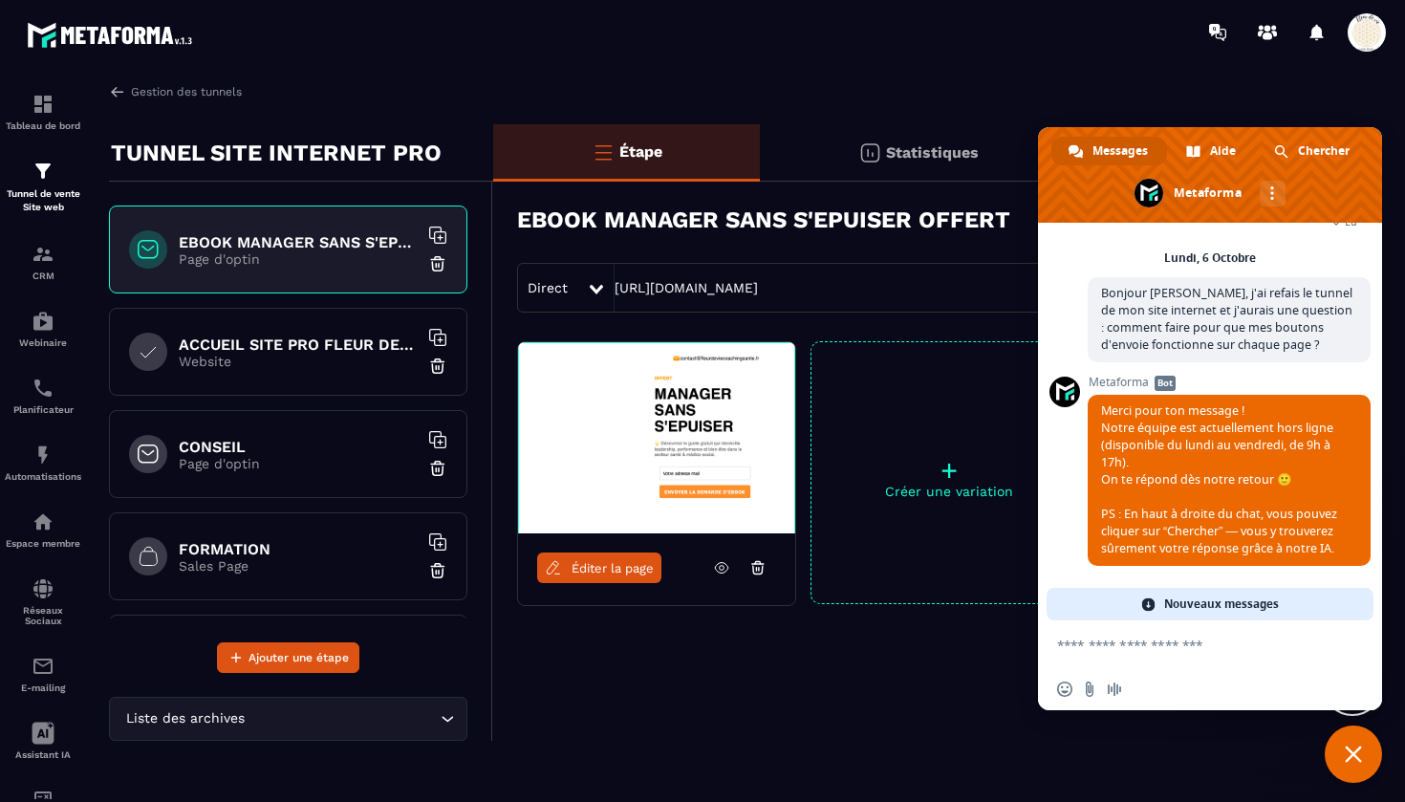
click at [1352, 746] on span "Fermer le chat" at bounding box center [1353, 753] width 17 height 17
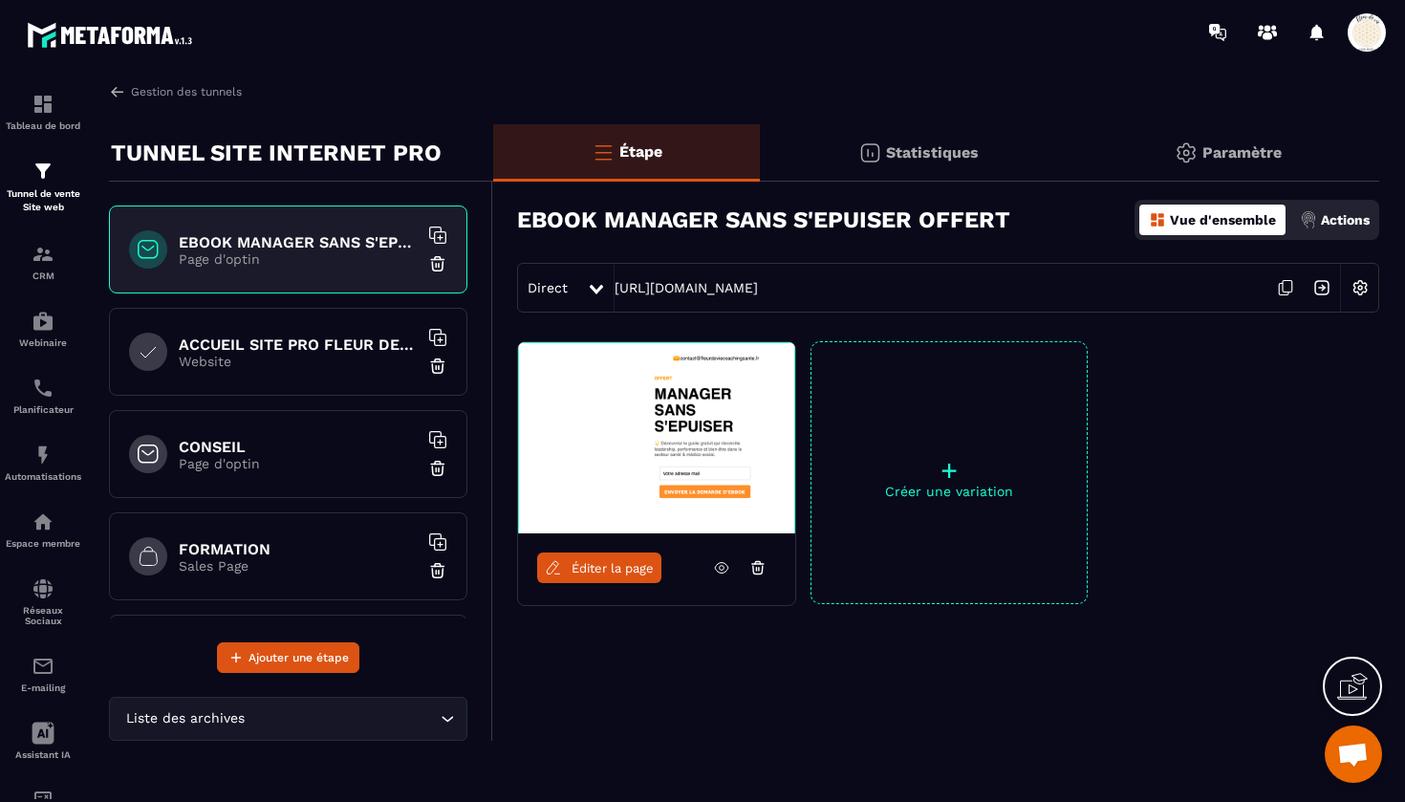
click at [297, 343] on h6 "ACCUEIL SITE PRO FLEUR DE VIE" at bounding box center [298, 344] width 239 height 18
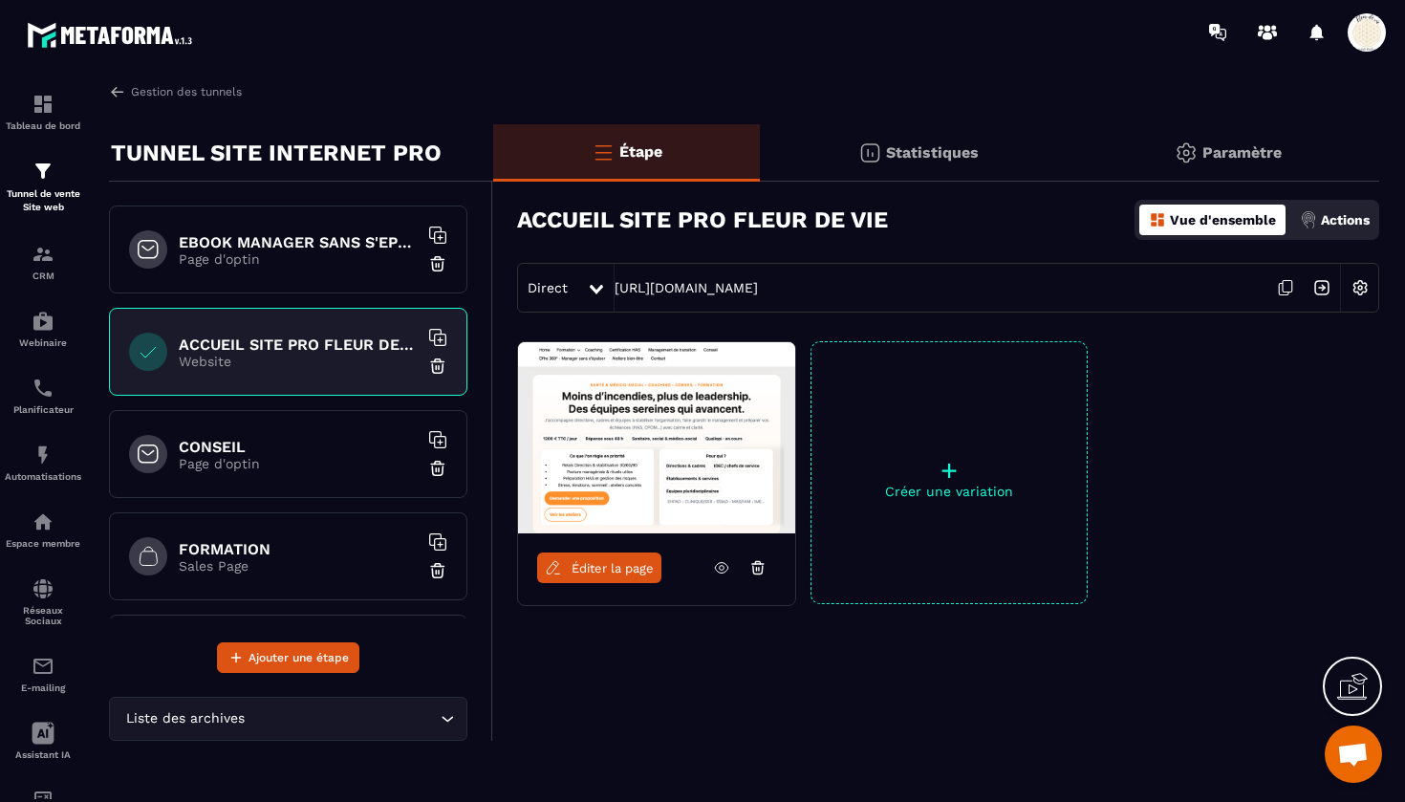
click at [599, 566] on span "Éditer la page" at bounding box center [613, 568] width 82 height 14
